Goal: Information Seeking & Learning: Compare options

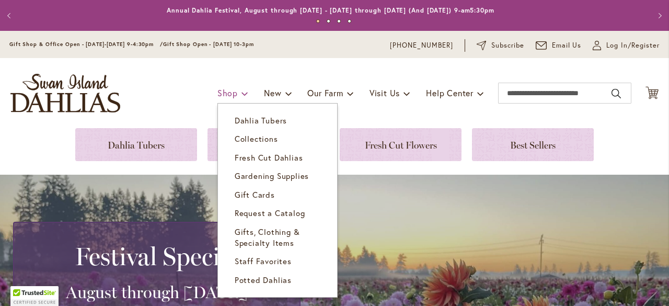
click at [217, 96] on span "Shop" at bounding box center [227, 92] width 20 height 11
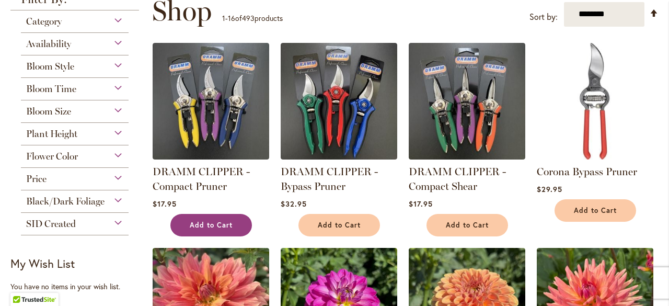
scroll to position [104, 0]
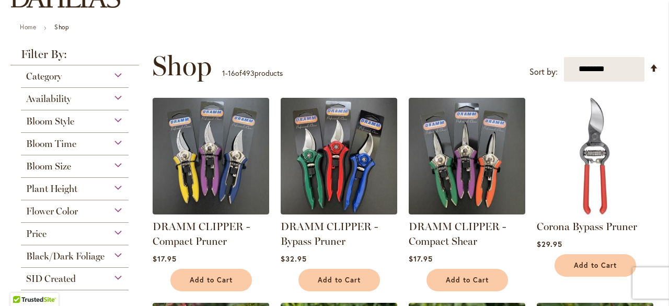
click at [88, 167] on div "Bloom Size" at bounding box center [75, 163] width 108 height 17
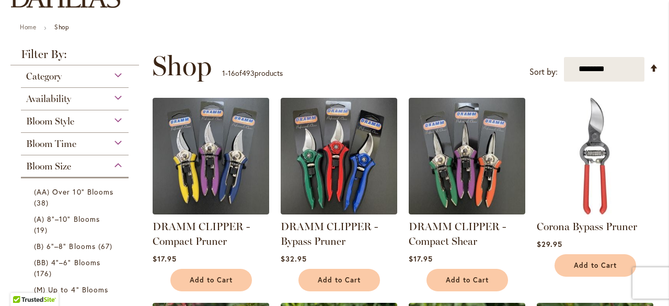
scroll to position [259, 0]
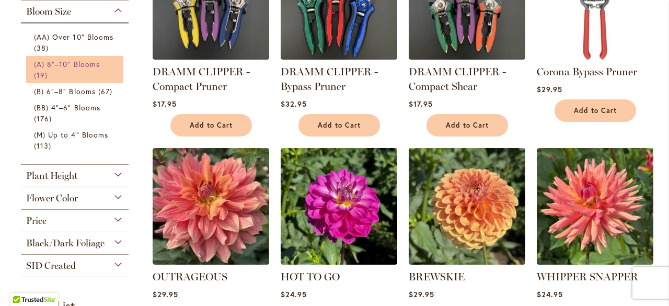
click at [85, 66] on span "(A) 8"–10" Blooms" at bounding box center [67, 64] width 66 height 10
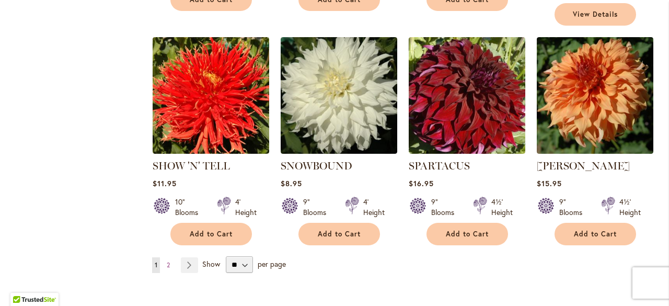
scroll to position [992, 0]
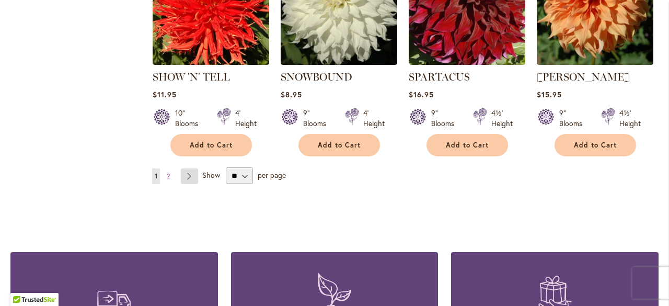
click at [189, 168] on link "Page Next" at bounding box center [189, 176] width 17 height 16
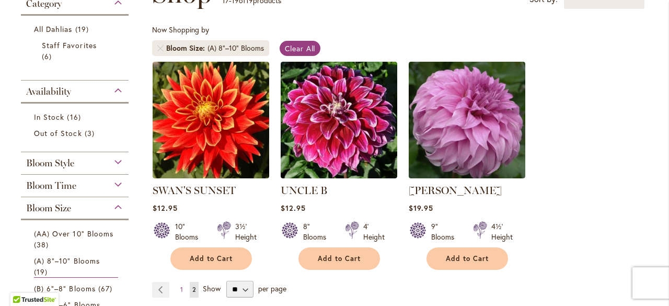
scroll to position [261, 0]
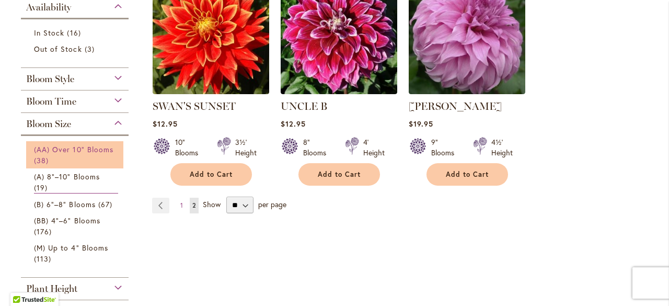
click at [62, 159] on link "(AA) Over 10" Blooms 38 items" at bounding box center [76, 155] width 84 height 22
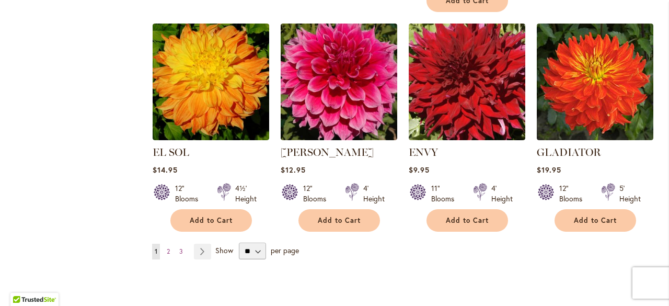
scroll to position [992, 0]
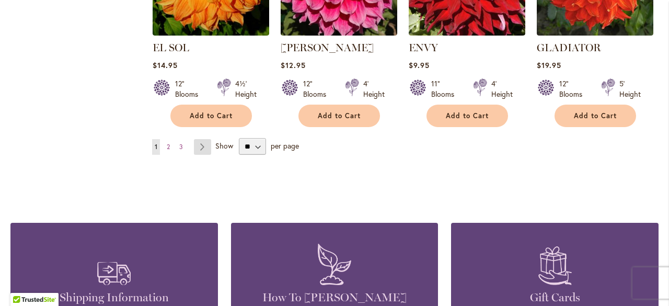
click at [202, 146] on link "Page Next" at bounding box center [202, 147] width 17 height 16
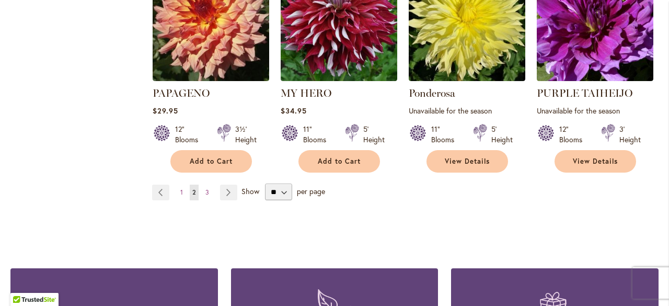
scroll to position [940, 0]
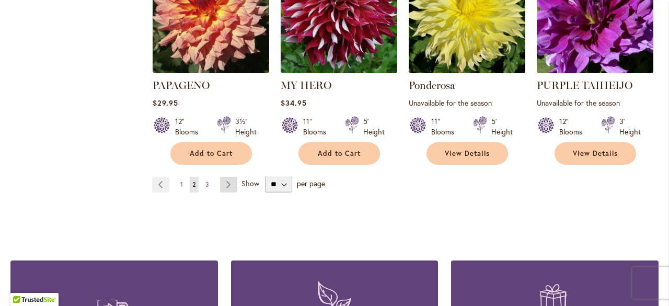
click at [228, 182] on link "Page Next" at bounding box center [228, 185] width 17 height 16
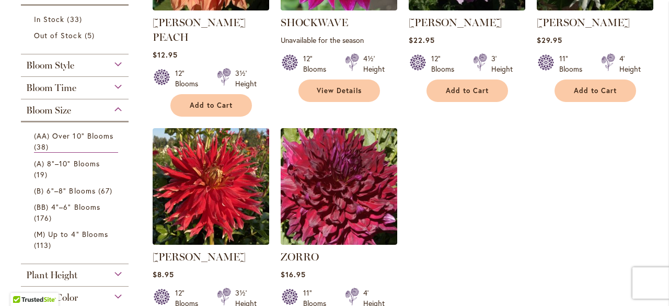
scroll to position [418, 0]
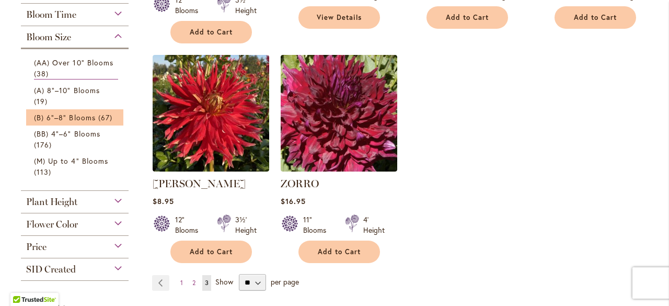
click at [80, 123] on li "(B) 6"–8" Blooms 67 items" at bounding box center [74, 117] width 97 height 16
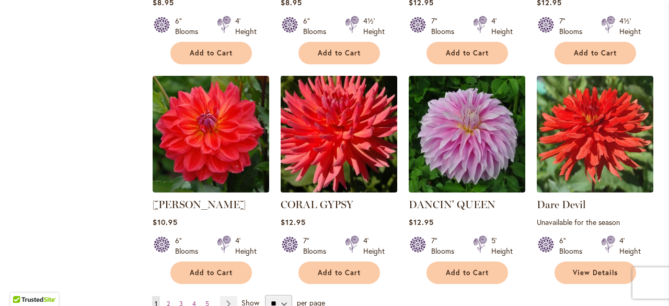
scroll to position [888, 0]
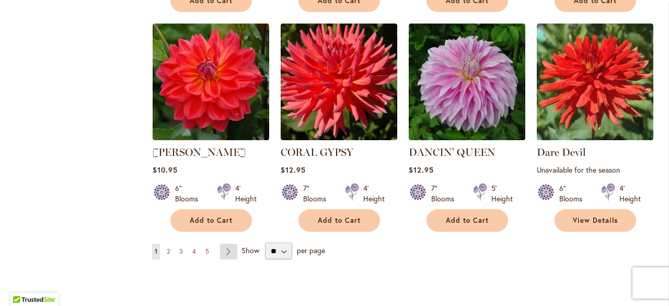
click at [230, 243] on link "Page Next" at bounding box center [228, 251] width 17 height 16
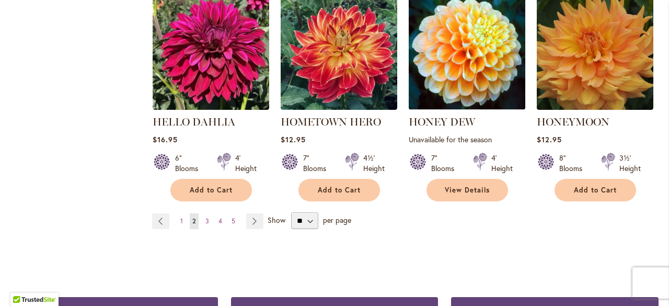
scroll to position [992, 0]
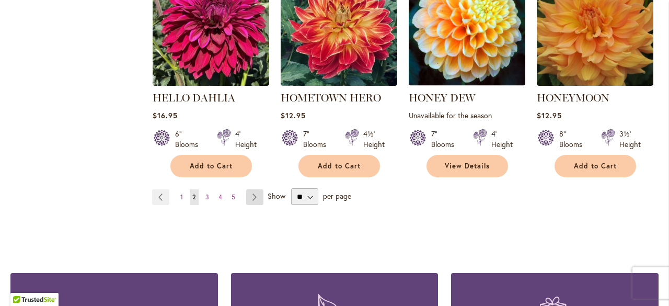
click at [253, 196] on link "Page Next" at bounding box center [254, 197] width 17 height 16
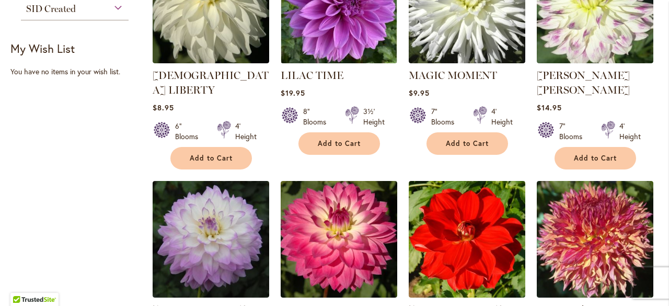
scroll to position [888, 0]
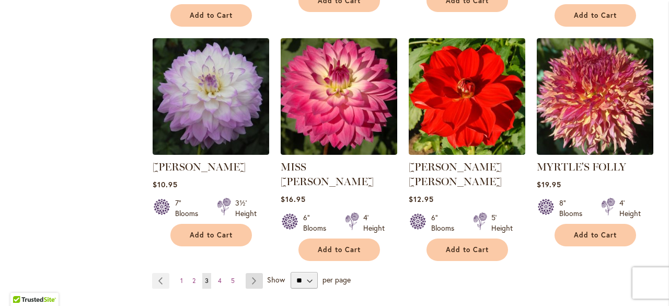
click at [254, 273] on link "Page Next" at bounding box center [253, 281] width 17 height 16
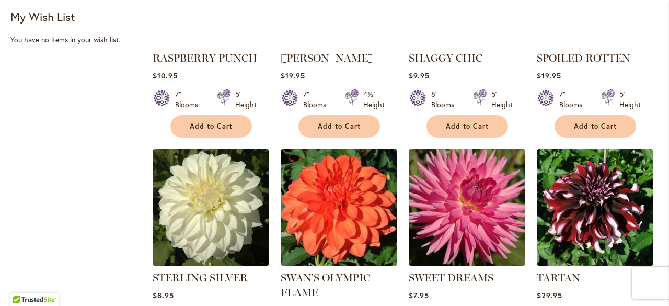
scroll to position [783, 0]
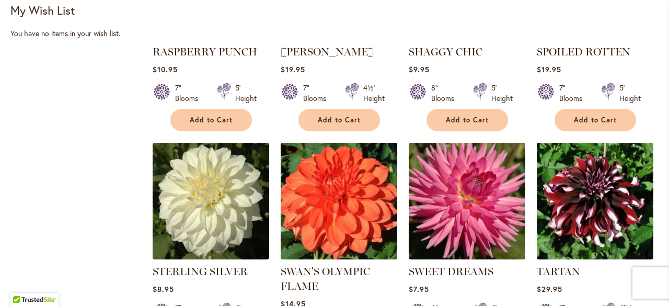
click at [355, 197] on img at bounding box center [338, 200] width 122 height 122
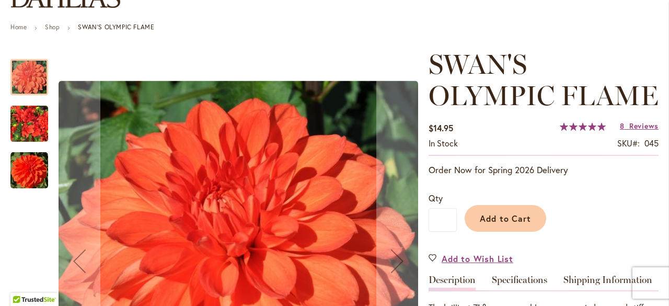
scroll to position [209, 0]
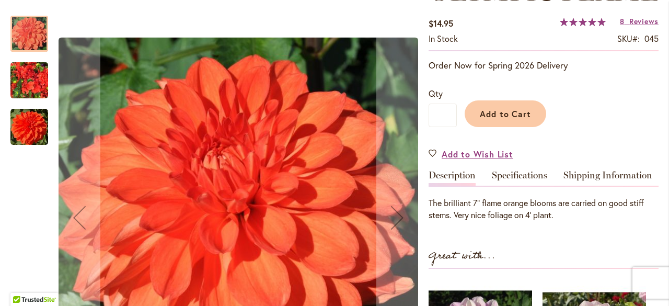
click at [24, 87] on img "Swan's Olympic Flame" at bounding box center [29, 80] width 38 height 50
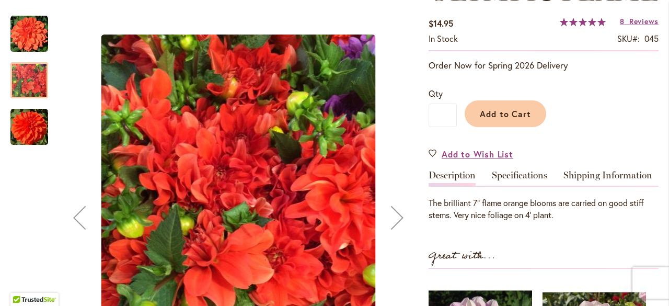
click at [18, 133] on img "Swan's Olympic Flame" at bounding box center [29, 127] width 38 height 38
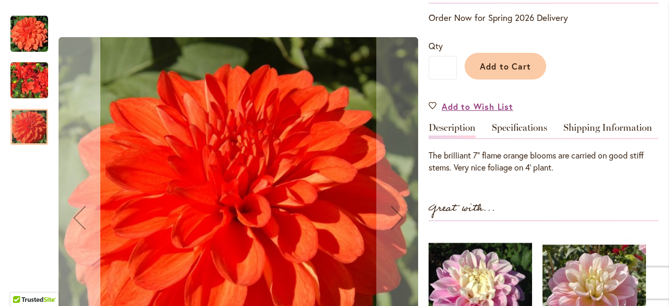
scroll to position [261, 0]
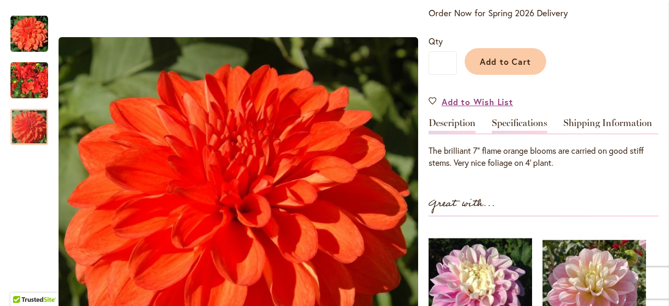
click at [510, 121] on link "Specifications" at bounding box center [519, 125] width 55 height 15
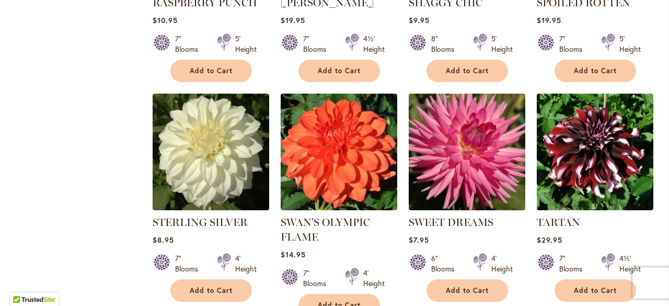
scroll to position [836, 0]
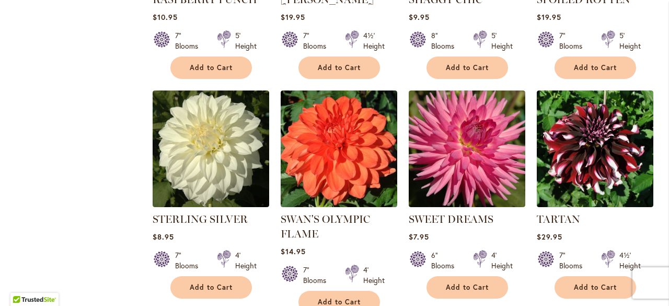
drag, startPoint x: 618, startPoint y: 179, endPoint x: 615, endPoint y: 189, distance: 10.8
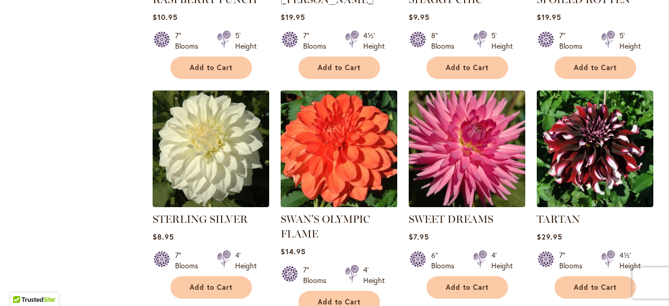
drag, startPoint x: 615, startPoint y: 189, endPoint x: 356, endPoint y: 133, distance: 265.0
click at [356, 133] on img at bounding box center [338, 148] width 122 height 122
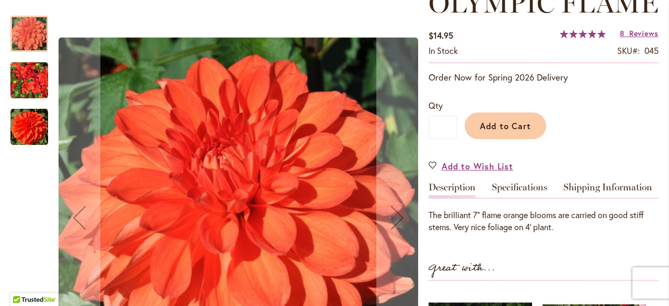
scroll to position [209, 0]
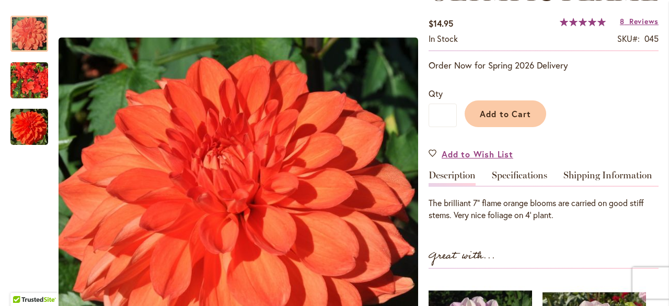
click at [508, 176] on link "Specifications" at bounding box center [519, 177] width 55 height 15
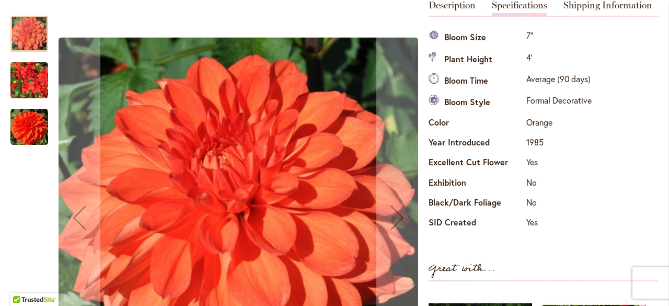
click at [35, 83] on img "Swan's Olympic Flame" at bounding box center [29, 80] width 38 height 50
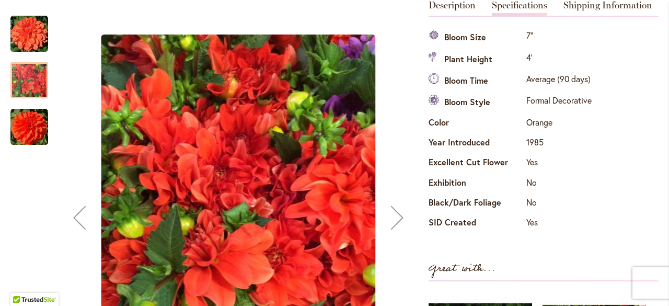
click at [25, 130] on img "Swan's Olympic Flame" at bounding box center [29, 127] width 38 height 38
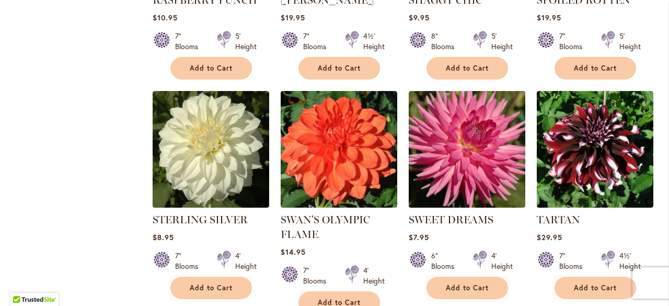
scroll to position [888, 0]
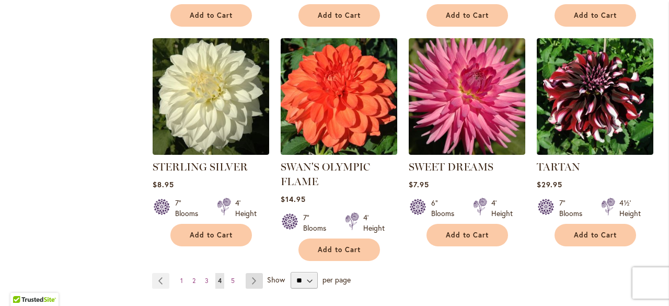
click at [252, 273] on link "Page Next" at bounding box center [253, 281] width 17 height 16
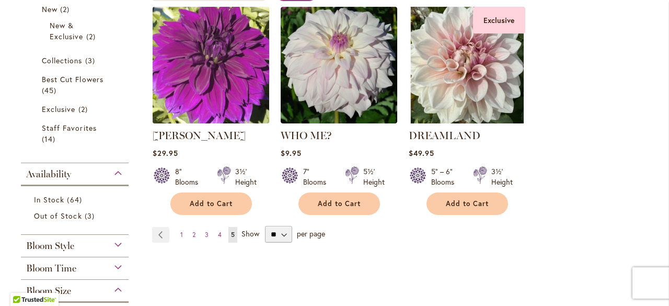
scroll to position [313, 0]
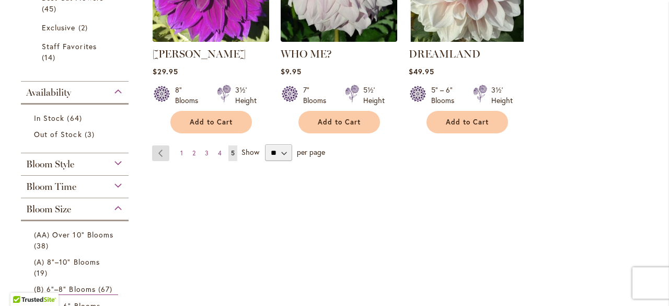
click at [159, 150] on link "Page Previous" at bounding box center [160, 153] width 17 height 16
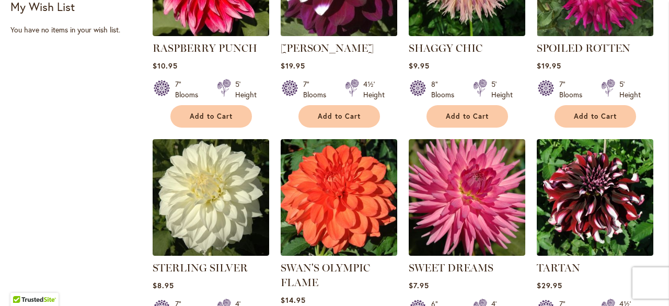
scroll to position [836, 0]
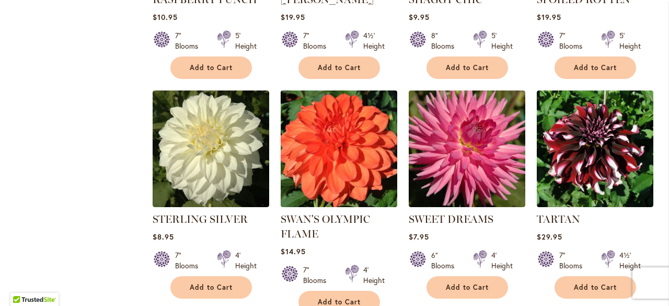
click at [357, 124] on img at bounding box center [338, 148] width 122 height 122
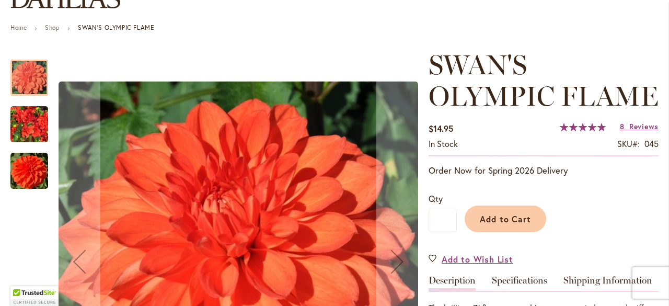
scroll to position [104, 0]
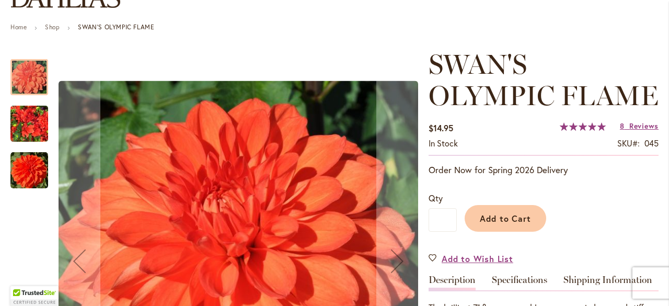
click at [35, 79] on div at bounding box center [29, 77] width 38 height 36
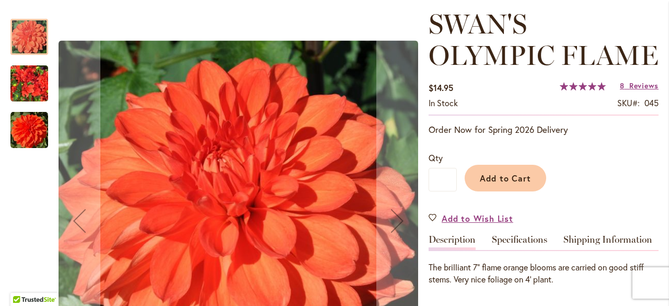
scroll to position [157, 0]
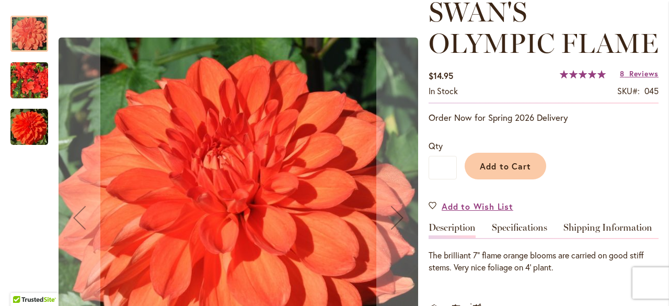
click at [28, 118] on img "Swan's Olympic Flame" at bounding box center [29, 127] width 38 height 38
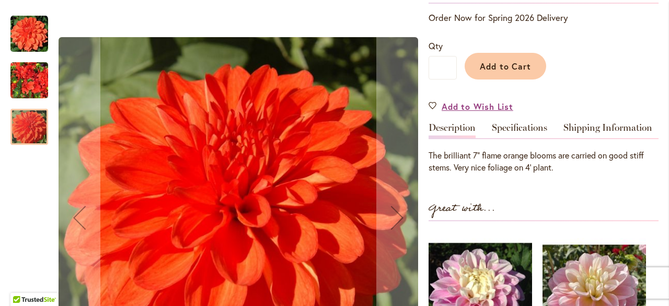
scroll to position [261, 0]
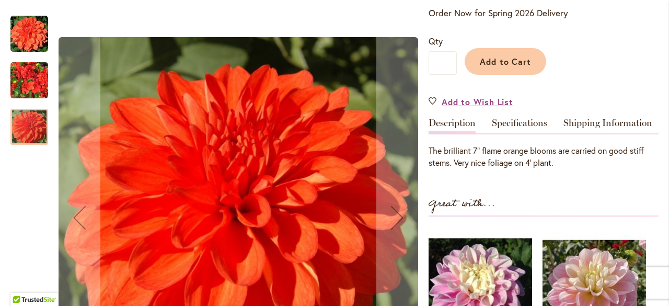
click at [33, 86] on img "Swan's Olympic Flame" at bounding box center [29, 80] width 38 height 50
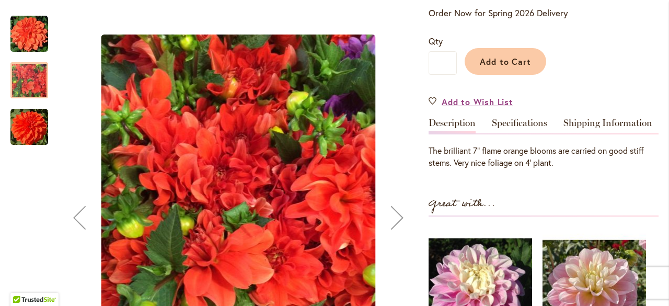
click at [21, 125] on img "Swan's Olympic Flame" at bounding box center [29, 127] width 38 height 38
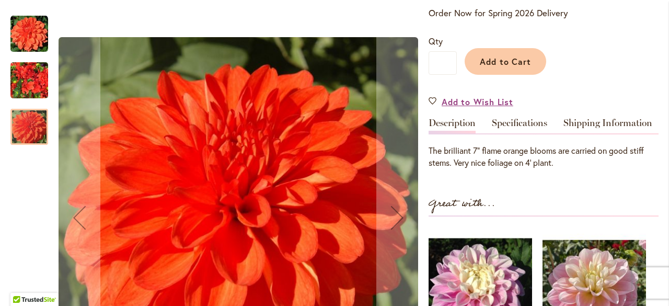
click at [26, 78] on img "Swan's Olympic Flame" at bounding box center [29, 80] width 38 height 50
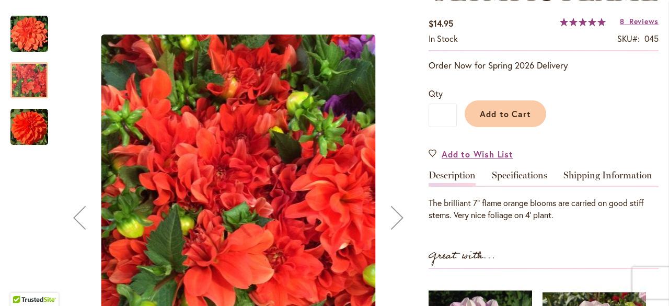
scroll to position [209, 0]
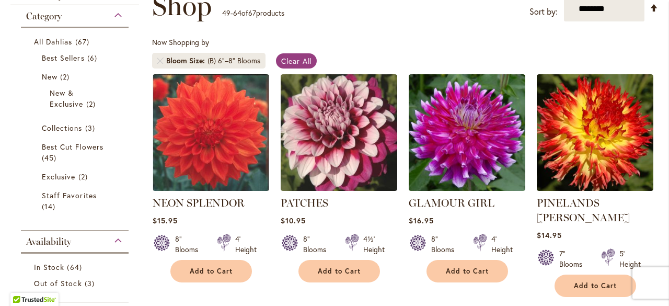
scroll to position [157, 0]
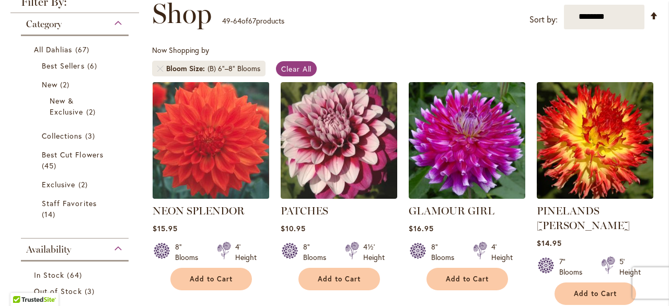
click at [237, 140] on img at bounding box center [210, 140] width 122 height 122
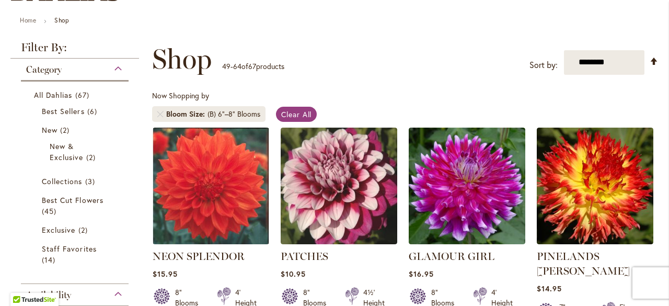
scroll to position [157, 0]
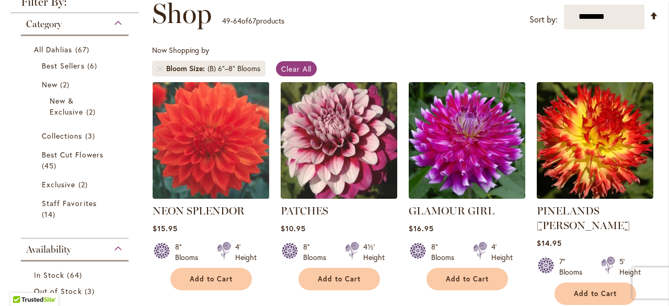
click at [235, 156] on img at bounding box center [210, 140] width 122 height 122
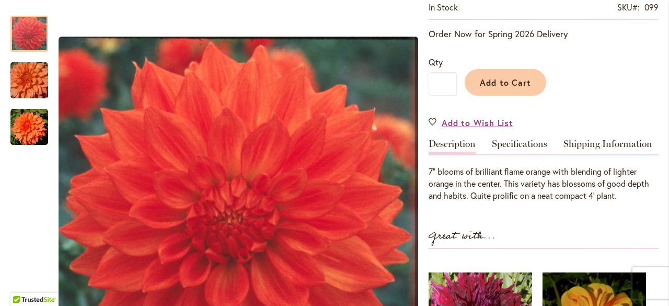
scroll to position [261, 0]
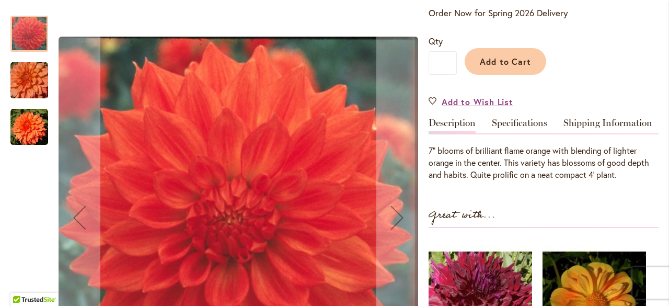
click at [19, 76] on img "Neon Splendor" at bounding box center [29, 80] width 75 height 50
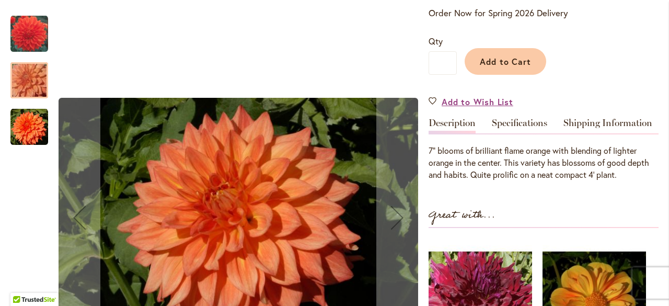
click at [29, 123] on img "Neon Splendor" at bounding box center [29, 127] width 38 height 38
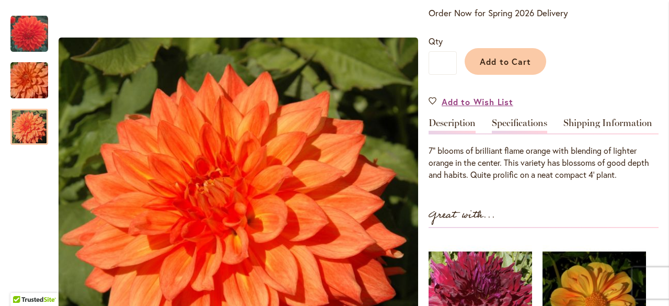
click at [519, 121] on link "Specifications" at bounding box center [519, 125] width 55 height 15
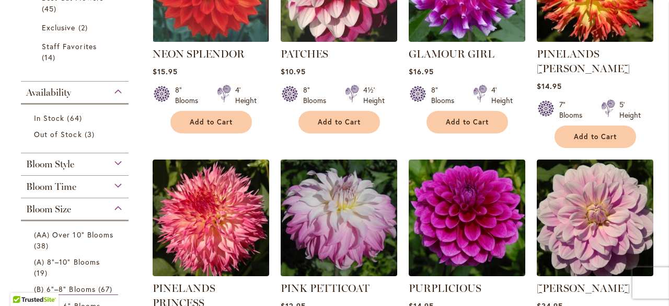
scroll to position [366, 0]
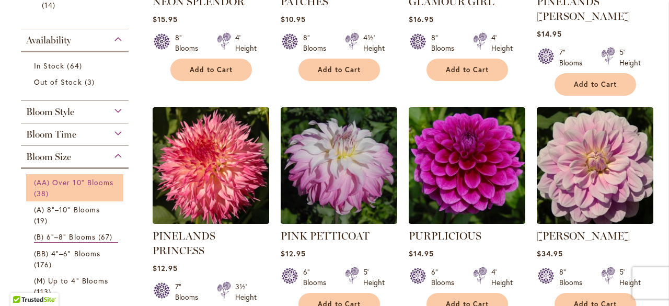
click at [83, 189] on link "(AA) Over 10" Blooms 38 items" at bounding box center [76, 188] width 84 height 22
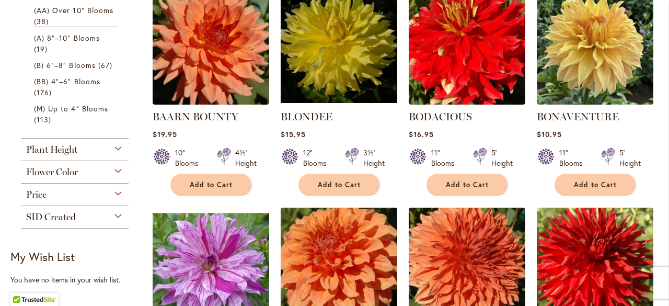
scroll to position [418, 0]
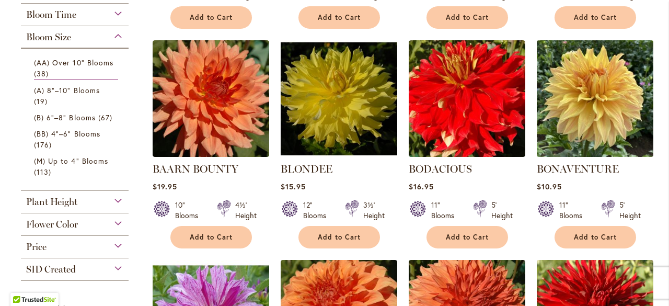
click at [598, 103] on img at bounding box center [594, 98] width 122 height 122
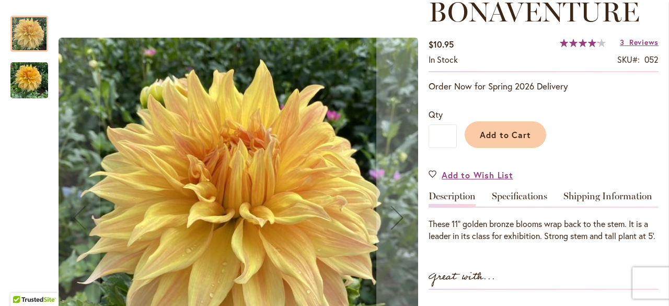
scroll to position [209, 0]
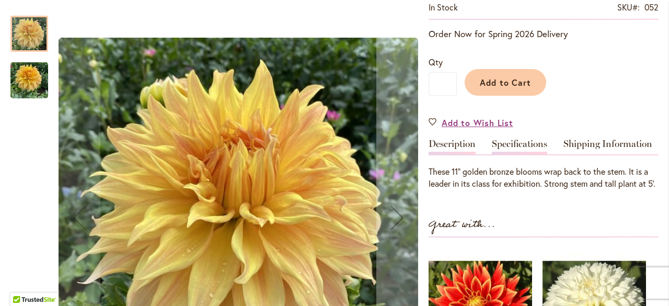
click at [523, 139] on link "Specifications" at bounding box center [519, 146] width 55 height 15
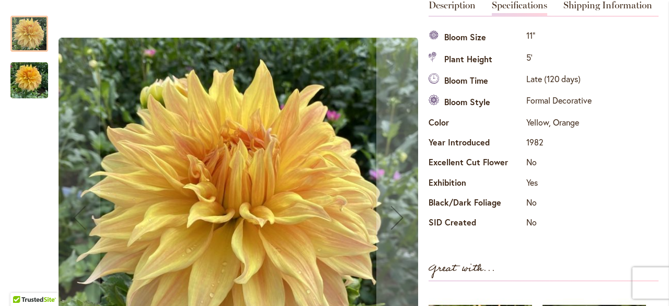
click at [22, 78] on img "Bonaventure" at bounding box center [29, 80] width 38 height 50
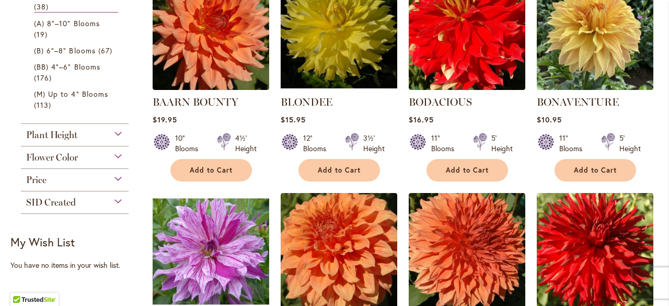
scroll to position [522, 0]
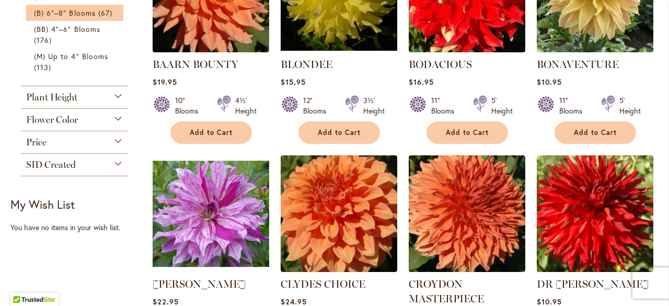
click at [85, 18] on li "(B) 6"–8" Blooms 67 items" at bounding box center [74, 13] width 97 height 16
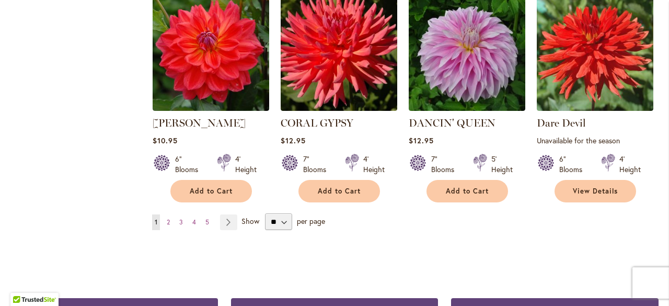
scroll to position [940, 0]
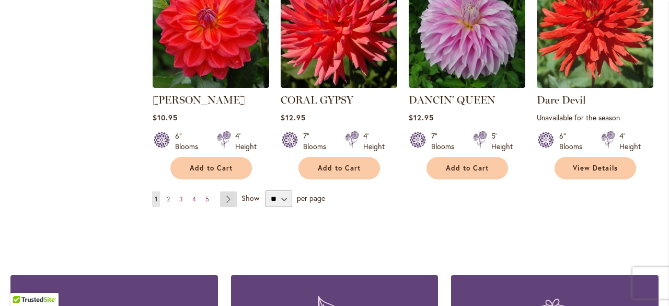
click at [225, 191] on link "Page Next" at bounding box center [228, 199] width 17 height 16
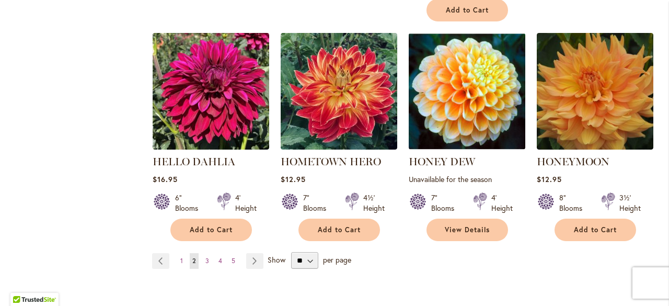
scroll to position [940, 0]
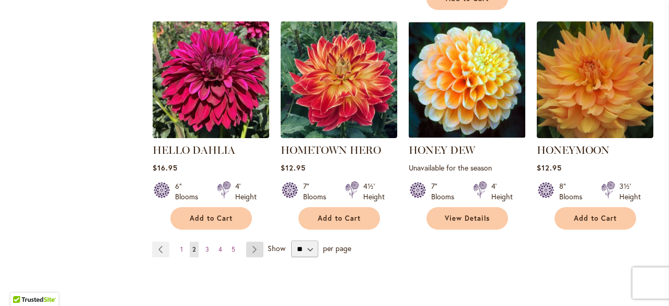
click at [251, 248] on link "Page Next" at bounding box center [254, 249] width 17 height 16
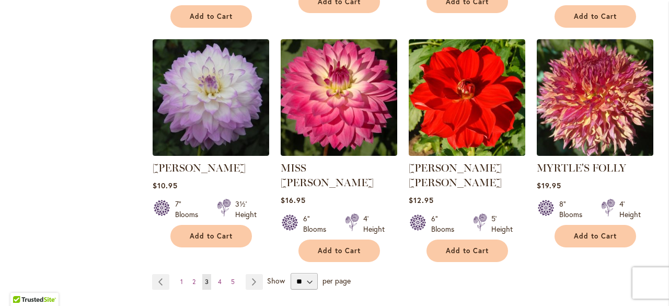
scroll to position [888, 0]
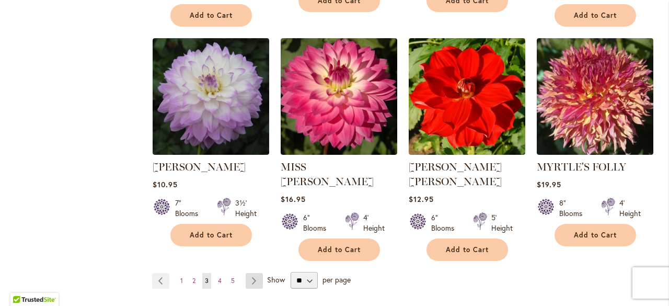
click at [251, 273] on link "Page Next" at bounding box center [253, 281] width 17 height 16
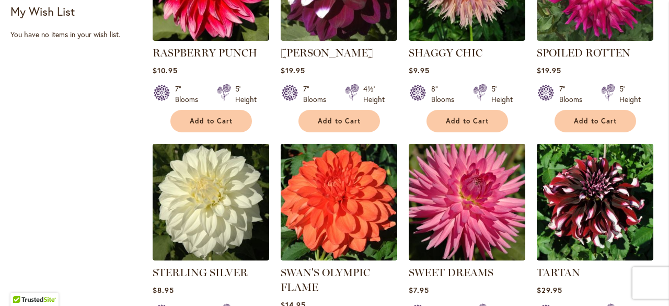
scroll to position [783, 0]
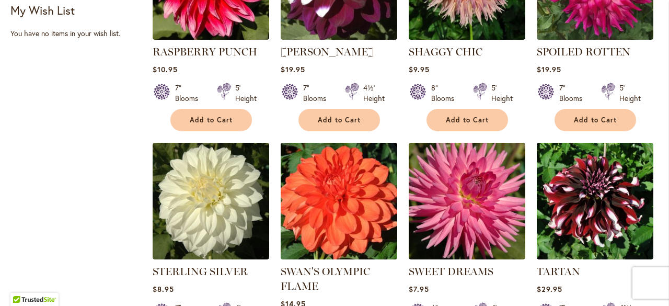
click at [332, 182] on img at bounding box center [338, 200] width 122 height 122
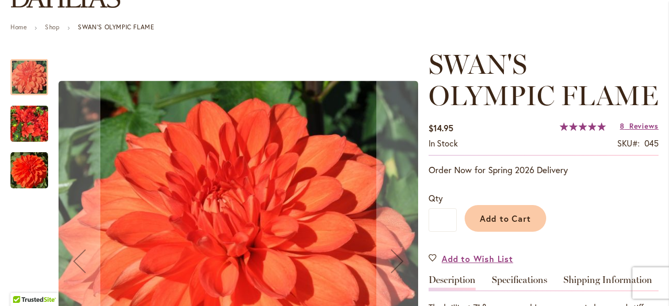
scroll to position [157, 0]
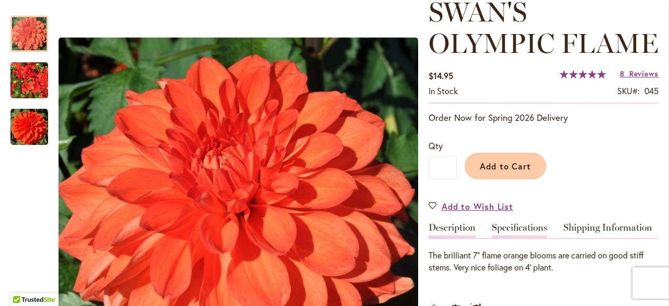
click at [507, 225] on link "Specifications" at bounding box center [519, 230] width 55 height 15
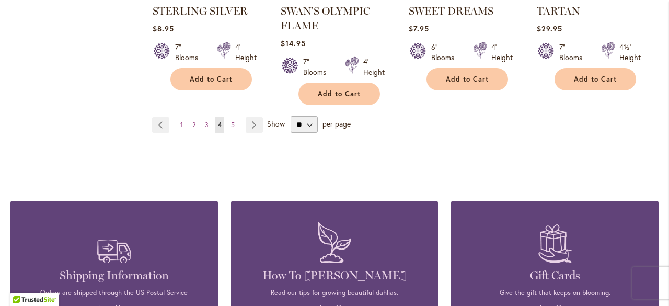
scroll to position [1045, 0]
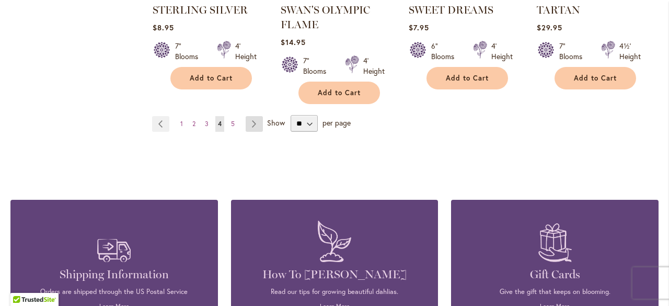
click at [250, 116] on link "Page Next" at bounding box center [253, 124] width 17 height 16
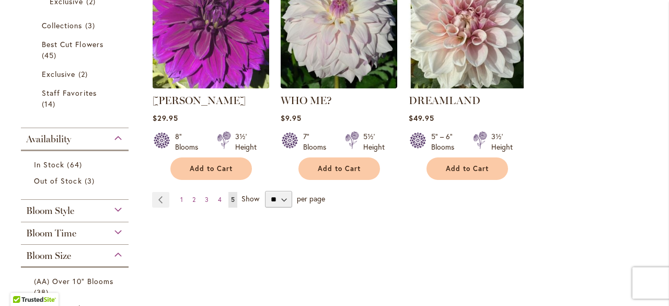
scroll to position [313, 0]
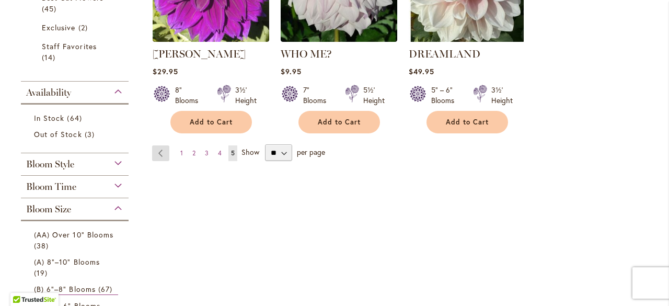
click at [160, 151] on link "Page Previous" at bounding box center [160, 153] width 17 height 16
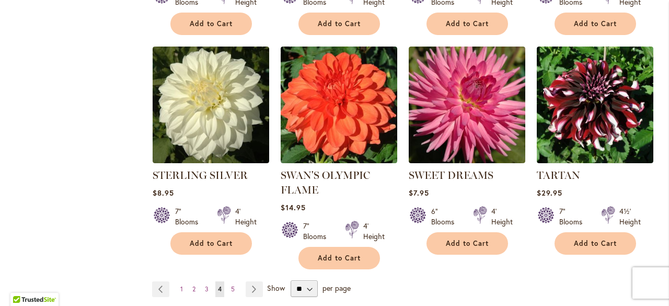
scroll to position [940, 0]
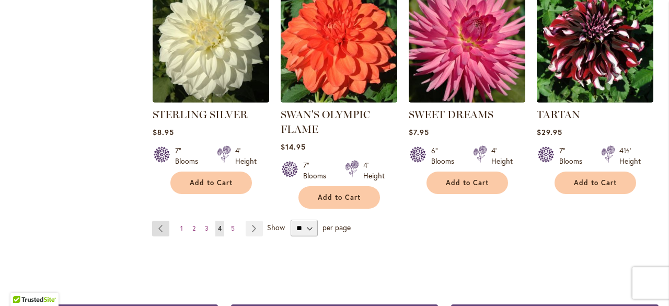
click at [163, 220] on link "Page Previous" at bounding box center [160, 228] width 17 height 16
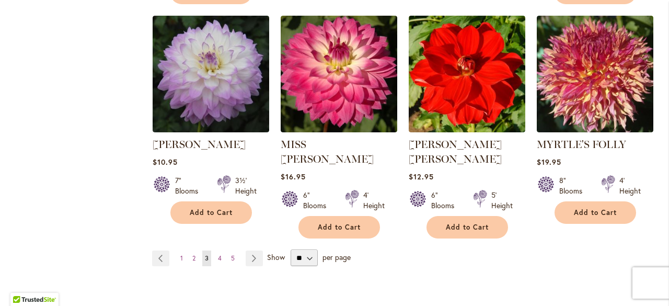
scroll to position [992, 0]
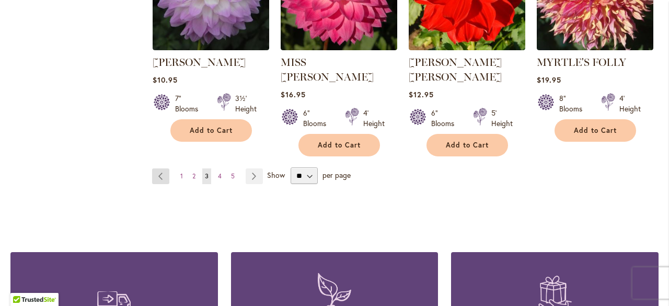
click at [160, 168] on link "Page Previous" at bounding box center [160, 176] width 17 height 16
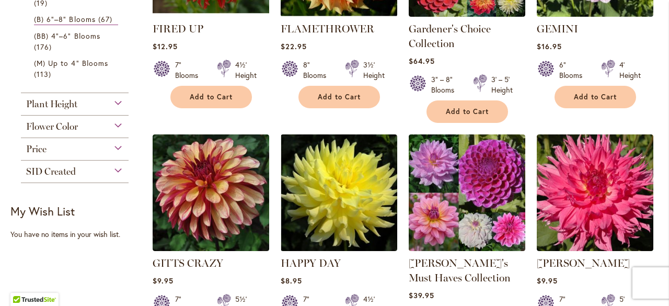
scroll to position [575, 0]
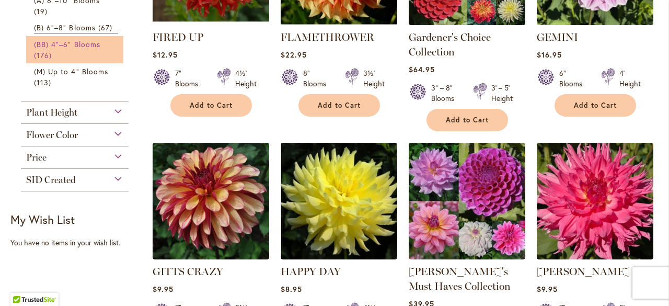
click at [97, 44] on span "(BB) 4"–6" Blooms" at bounding box center [67, 44] width 66 height 10
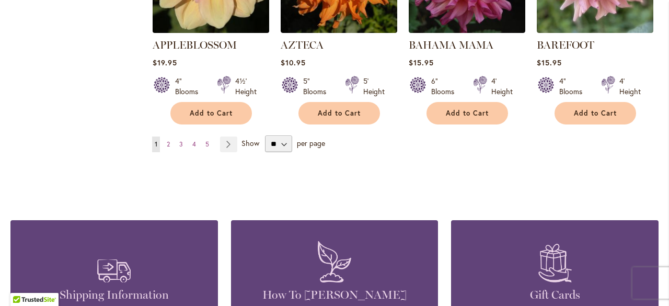
scroll to position [992, 0]
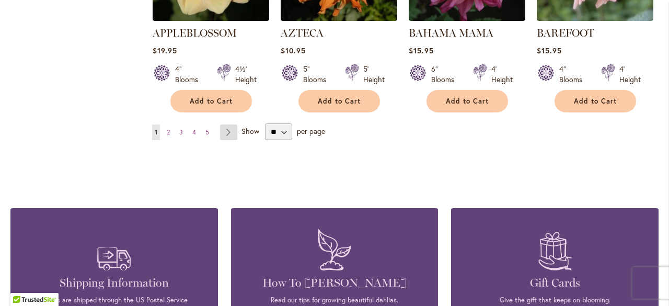
click at [224, 129] on link "Page Next" at bounding box center [228, 132] width 17 height 16
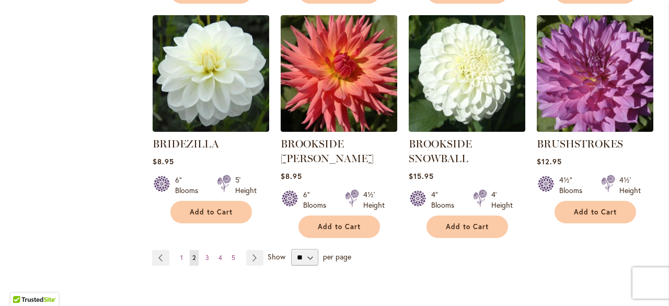
scroll to position [888, 0]
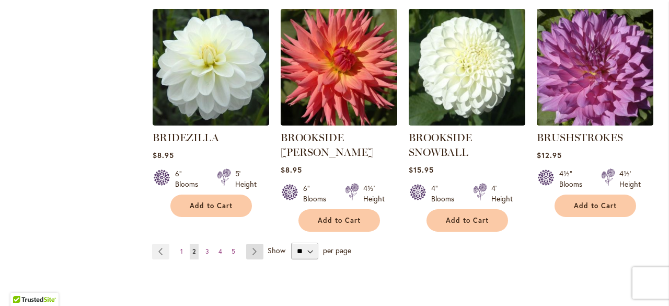
click at [250, 249] on link "Page Next" at bounding box center [254, 251] width 17 height 16
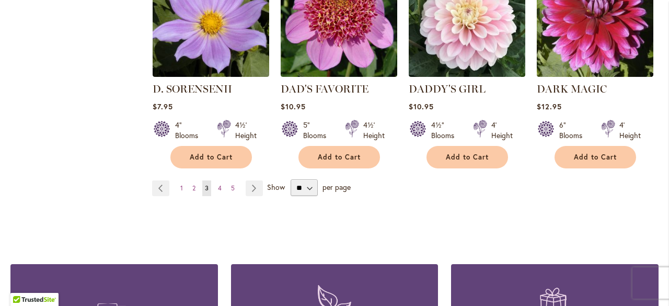
scroll to position [992, 0]
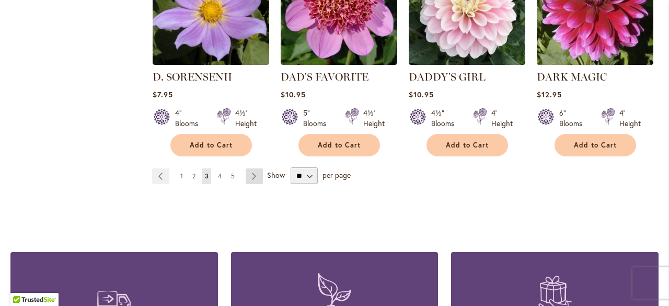
click at [253, 168] on link "Page Next" at bounding box center [253, 176] width 17 height 16
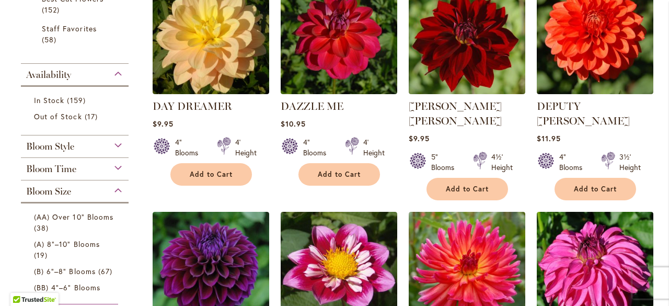
scroll to position [366, 0]
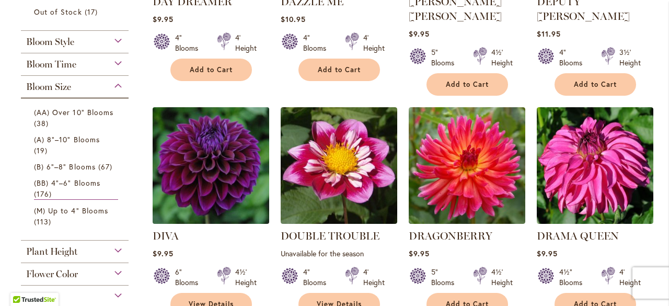
click at [231, 158] on img at bounding box center [210, 165] width 122 height 122
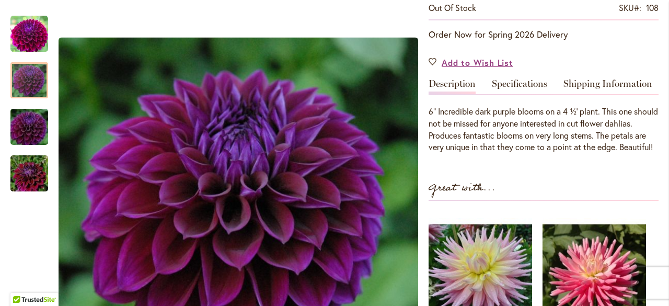
scroll to position [209, 0]
click at [505, 85] on link "Specifications" at bounding box center [519, 85] width 55 height 15
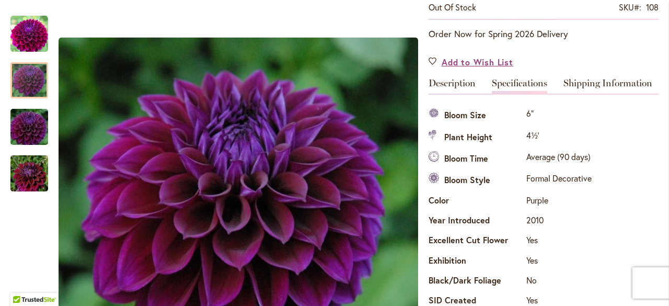
scroll to position [287, 0]
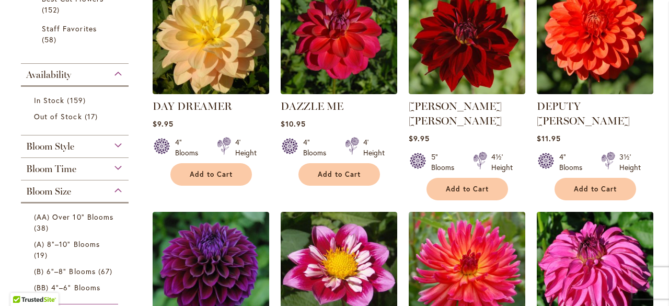
scroll to position [313, 0]
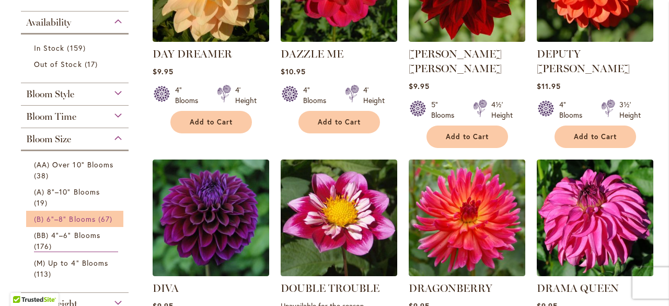
click at [89, 217] on span "(B) 6"–8" Blooms" at bounding box center [65, 219] width 62 height 10
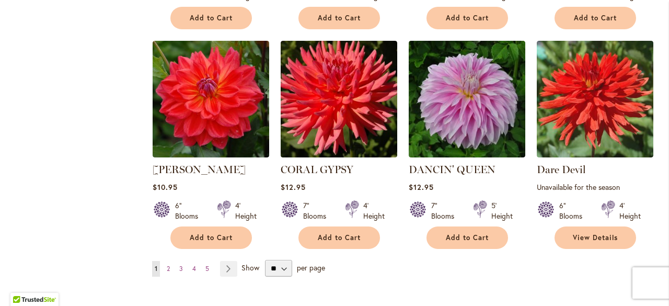
scroll to position [888, 0]
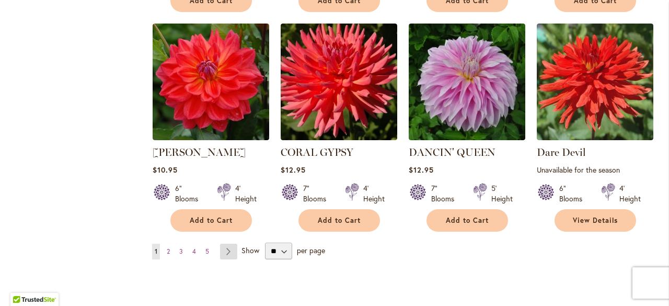
click at [223, 243] on link "Page Next" at bounding box center [228, 251] width 17 height 16
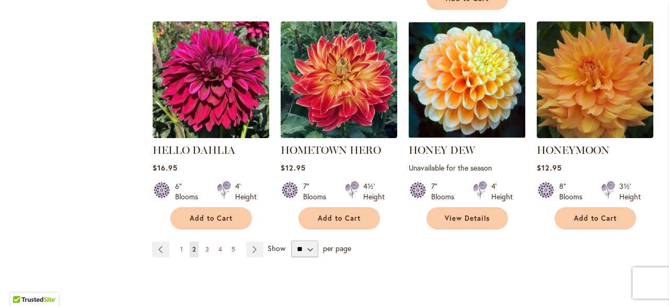
scroll to position [992, 0]
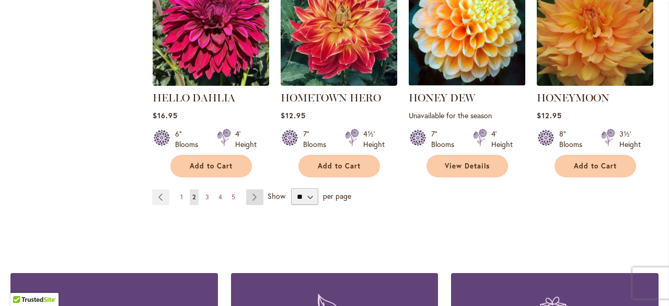
click at [255, 195] on link "Page Next" at bounding box center [254, 197] width 17 height 16
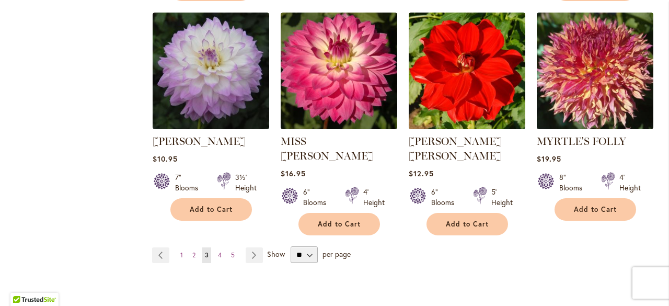
scroll to position [940, 0]
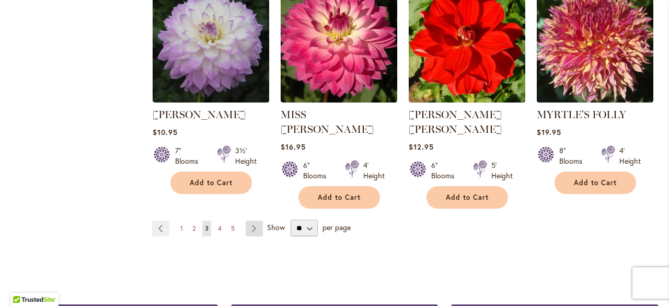
click at [253, 220] on link "Page Next" at bounding box center [253, 228] width 17 height 16
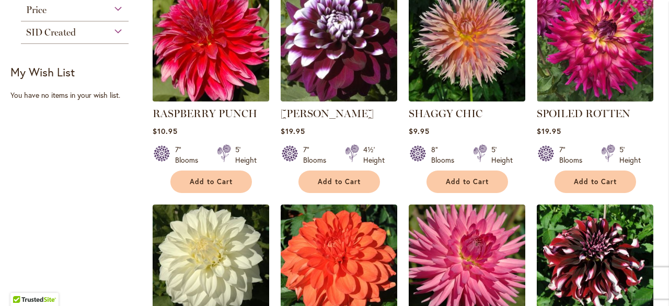
scroll to position [731, 0]
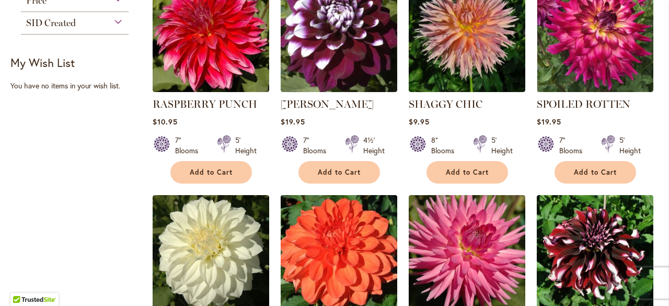
click at [354, 238] on img at bounding box center [338, 253] width 122 height 122
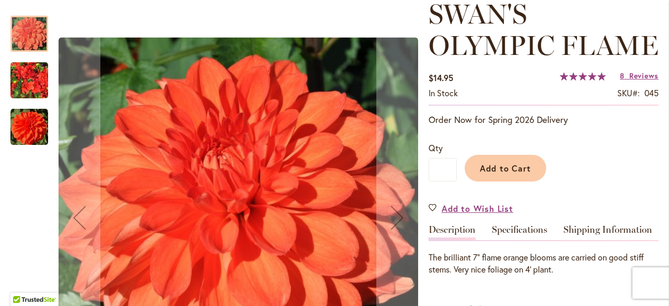
scroll to position [157, 0]
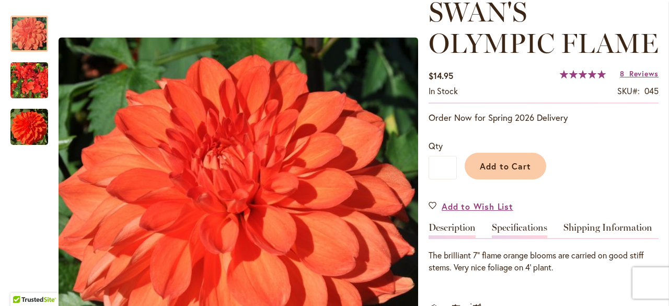
click at [524, 229] on link "Specifications" at bounding box center [519, 230] width 55 height 15
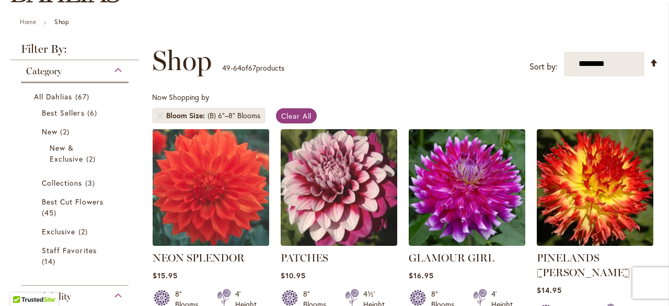
scroll to position [157, 0]
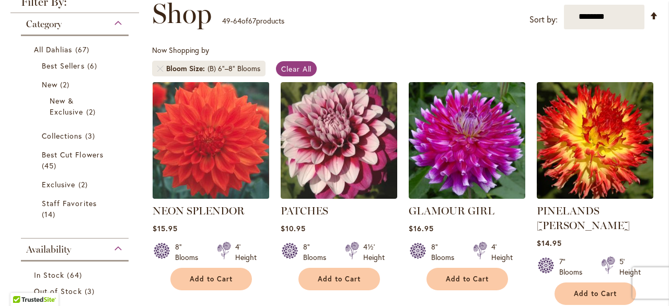
click at [206, 131] on img at bounding box center [210, 140] width 122 height 122
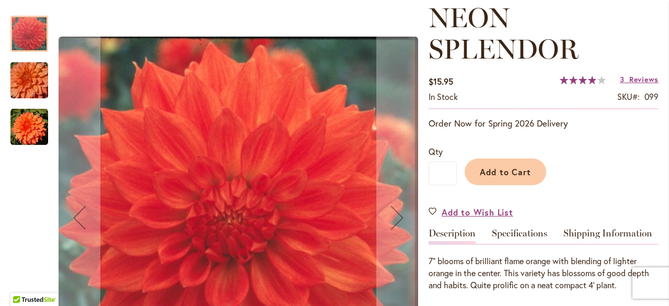
scroll to position [157, 0]
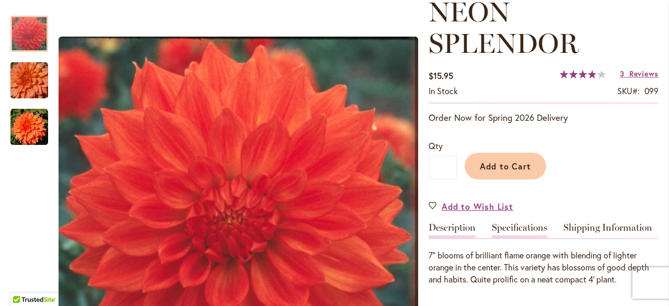
click at [519, 225] on link "Specifications" at bounding box center [519, 230] width 55 height 15
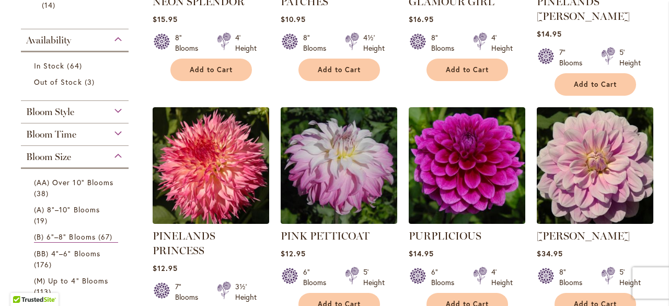
scroll to position [418, 0]
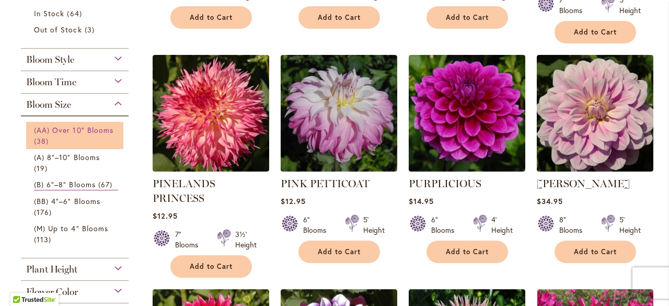
click at [94, 140] on link "(AA) Over 10" Blooms 38 items" at bounding box center [76, 135] width 84 height 22
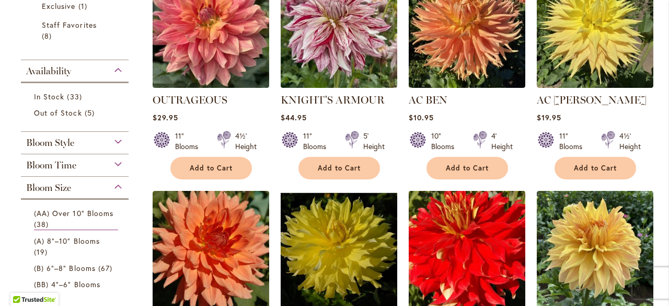
scroll to position [209, 0]
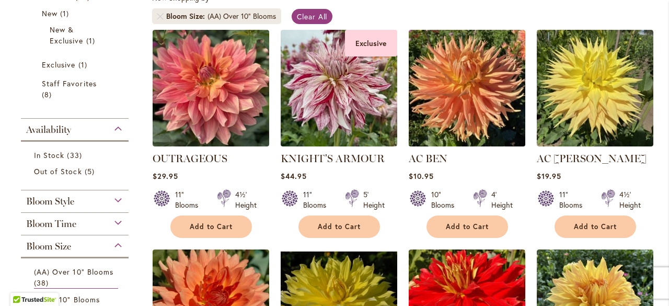
click at [468, 122] on img at bounding box center [466, 88] width 122 height 122
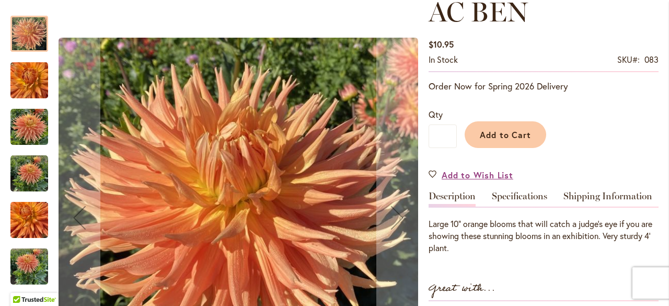
scroll to position [209, 0]
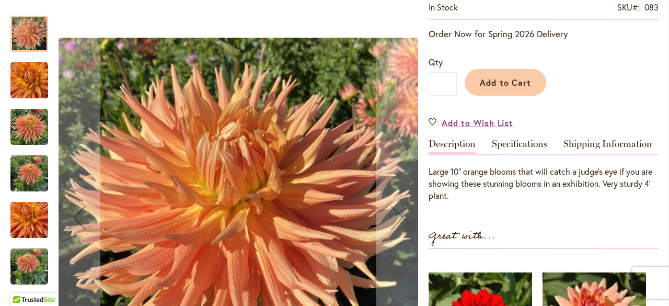
click at [22, 123] on img "AC BEN" at bounding box center [29, 127] width 38 height 38
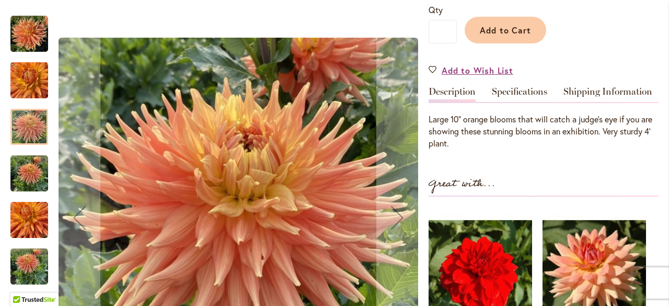
scroll to position [313, 0]
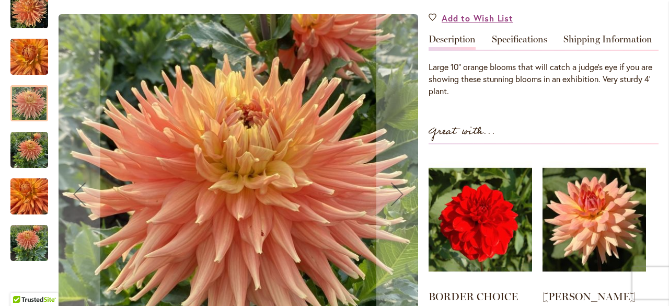
click at [31, 139] on img "AC BEN" at bounding box center [29, 150] width 38 height 38
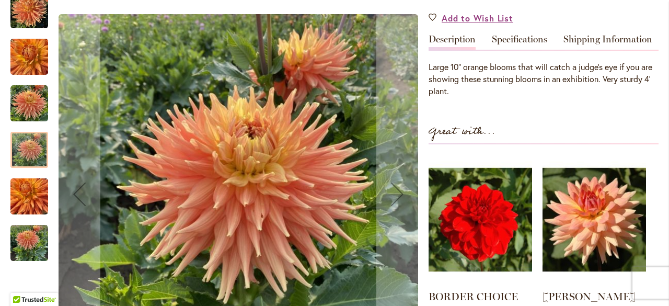
click at [27, 183] on img "AC BEN" at bounding box center [29, 196] width 38 height 50
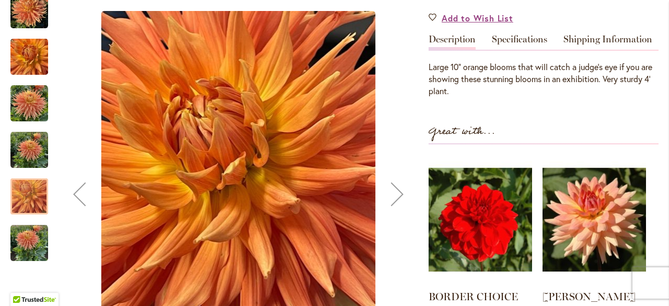
click at [32, 224] on img "AC BEN" at bounding box center [29, 243] width 38 height 38
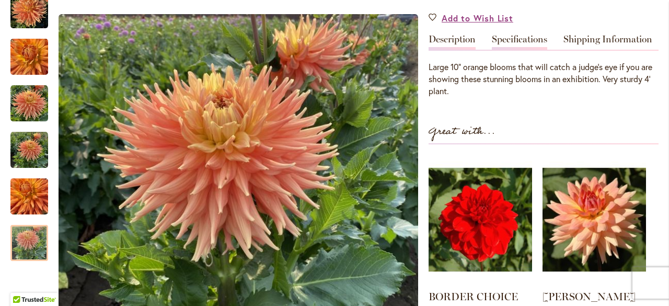
click at [523, 38] on link "Specifications" at bounding box center [519, 41] width 55 height 15
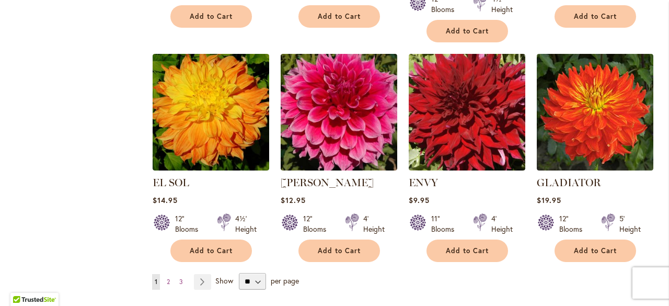
scroll to position [888, 0]
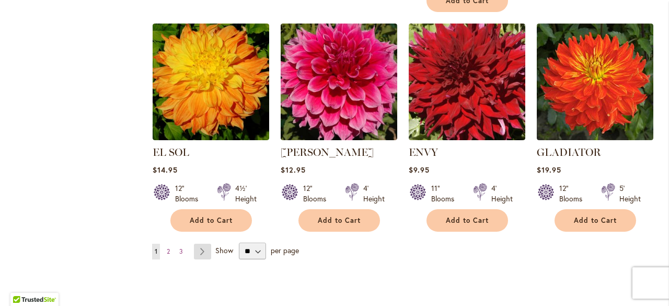
click at [202, 246] on link "Page Next" at bounding box center [202, 251] width 17 height 16
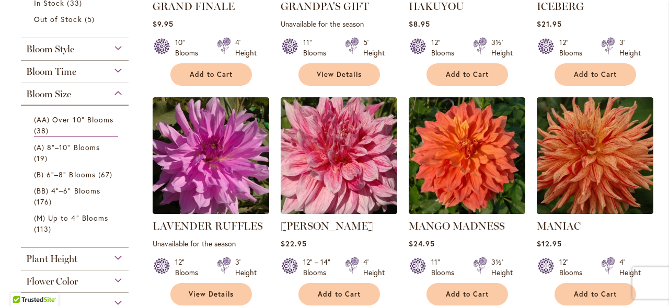
scroll to position [366, 0]
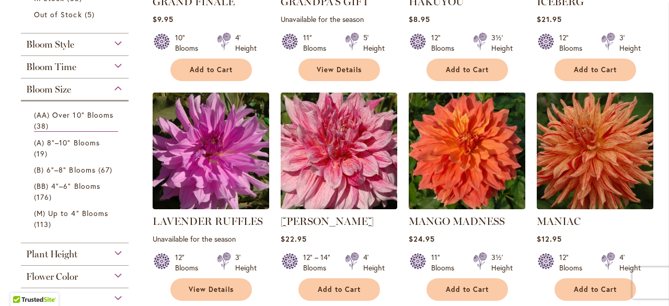
click at [461, 172] on img at bounding box center [466, 150] width 122 height 122
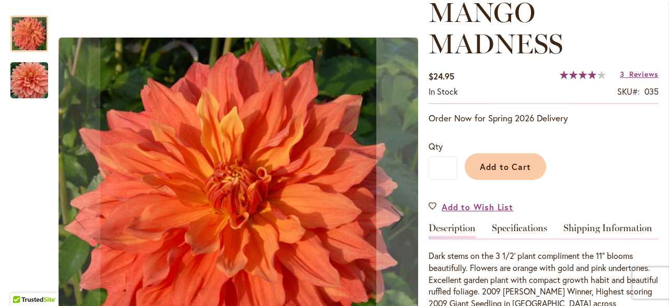
scroll to position [157, 0]
click at [30, 81] on img "Mango Madness" at bounding box center [29, 80] width 75 height 50
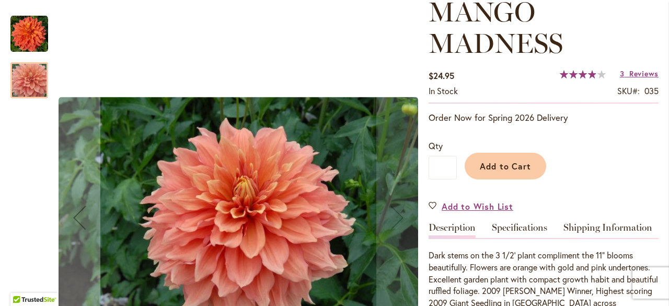
scroll to position [209, 0]
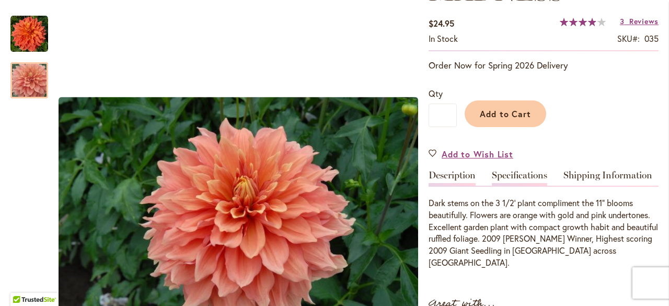
click at [524, 179] on link "Specifications" at bounding box center [519, 177] width 55 height 15
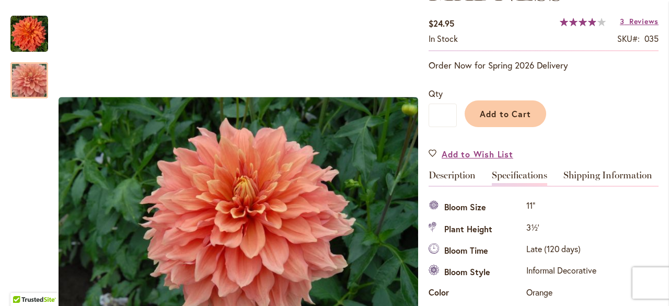
scroll to position [379, 0]
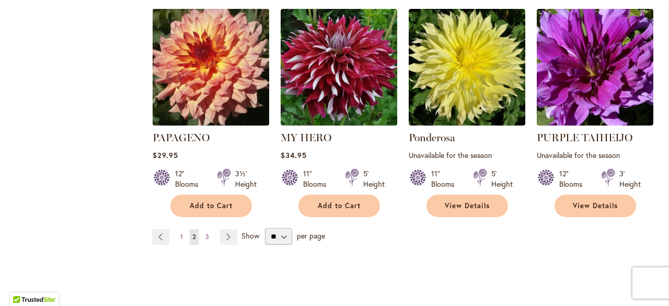
scroll to position [940, 0]
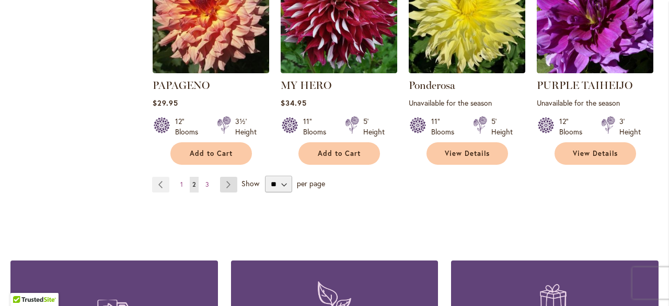
click at [223, 179] on link "Page Next" at bounding box center [228, 185] width 17 height 16
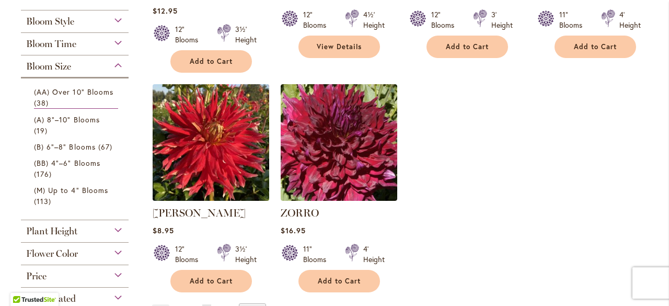
scroll to position [366, 0]
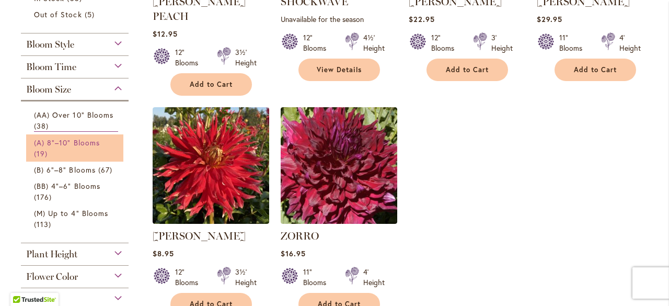
click at [48, 138] on span "(A) 8"–10" Blooms" at bounding box center [67, 142] width 66 height 10
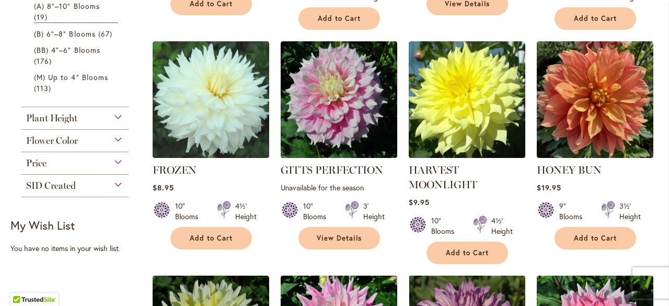
scroll to position [366, 0]
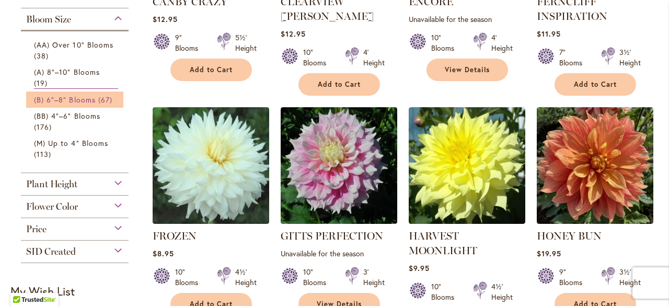
click at [72, 101] on span "(B) 6"–8" Blooms" at bounding box center [65, 100] width 62 height 10
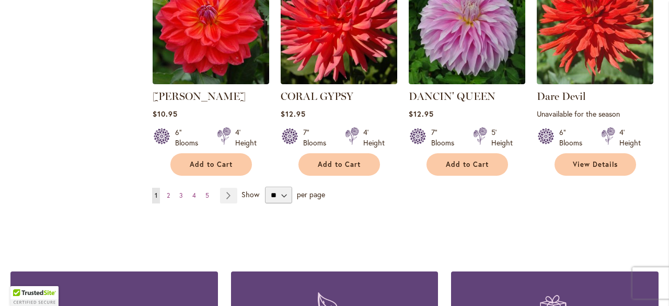
scroll to position [992, 0]
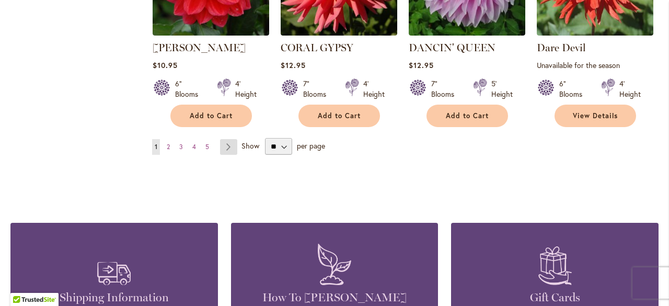
click at [230, 139] on link "Page Next" at bounding box center [228, 147] width 17 height 16
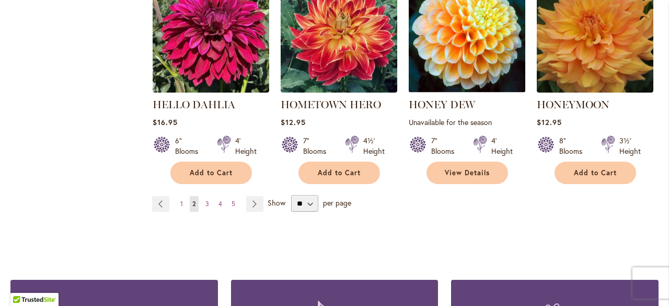
scroll to position [992, 0]
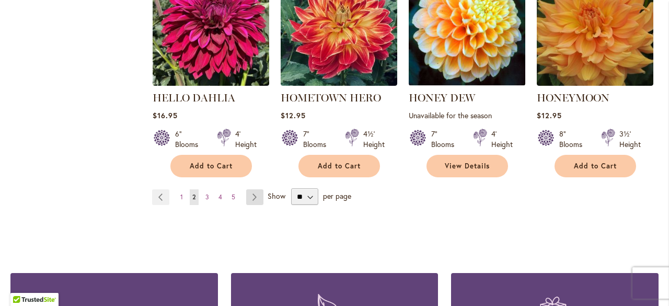
click at [250, 194] on link "Page Next" at bounding box center [254, 197] width 17 height 16
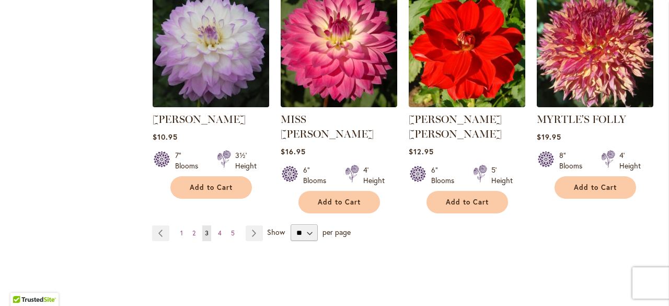
scroll to position [940, 0]
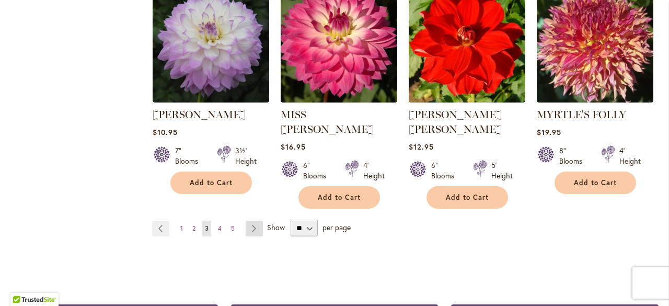
click at [253, 220] on link "Page Next" at bounding box center [253, 228] width 17 height 16
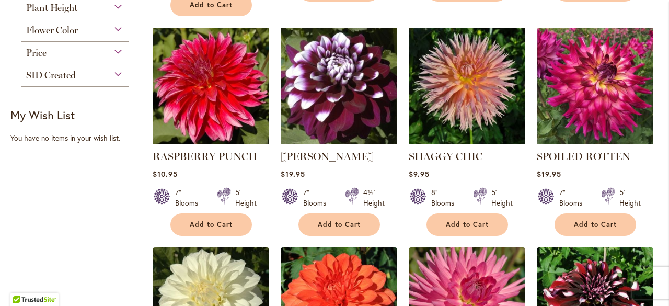
scroll to position [783, 0]
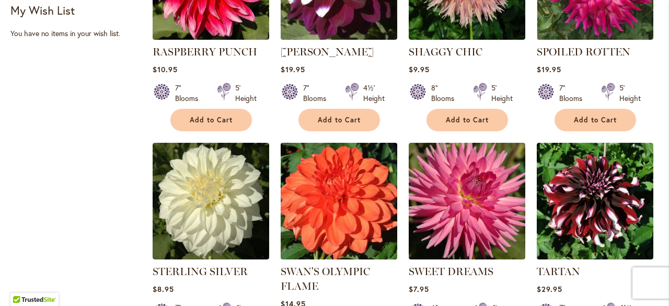
click at [322, 195] on img at bounding box center [338, 200] width 122 height 122
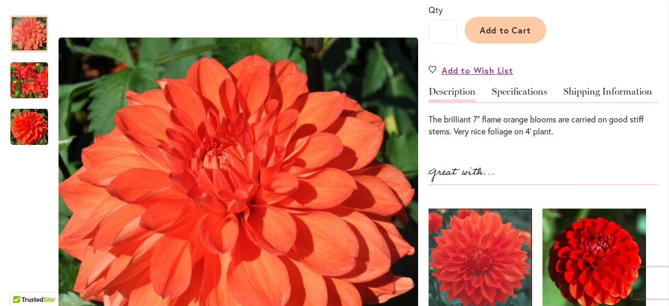
scroll to position [209, 0]
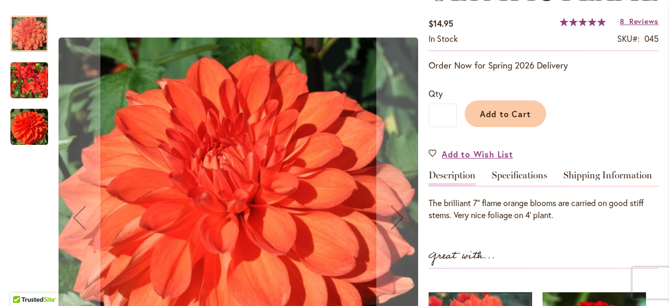
click at [28, 84] on img "Swan's Olympic Flame" at bounding box center [29, 80] width 38 height 50
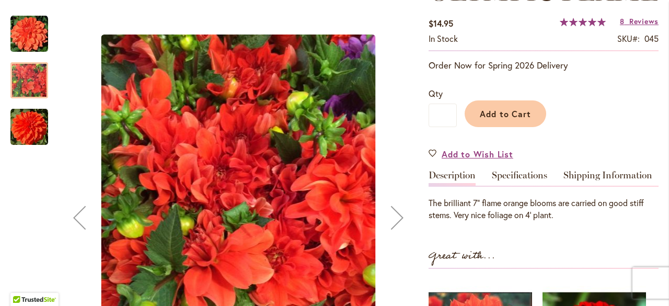
click at [33, 128] on img "Swan's Olympic Flame" at bounding box center [29, 127] width 38 height 38
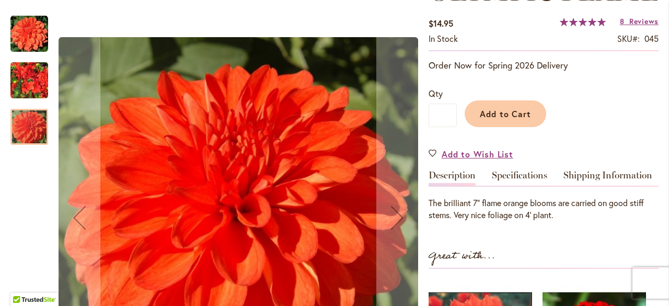
scroll to position [157, 0]
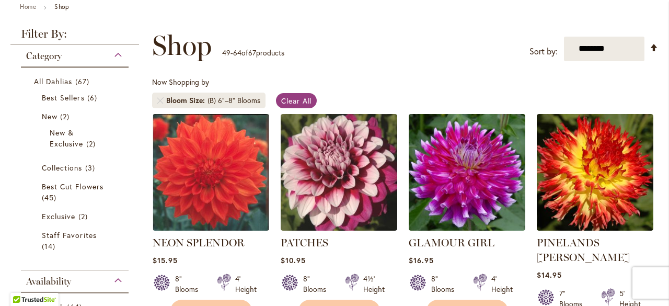
scroll to position [157, 0]
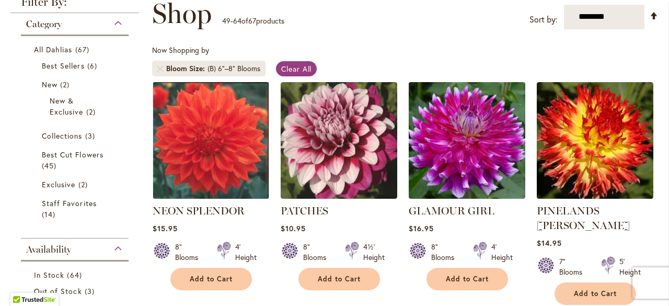
click at [449, 140] on img at bounding box center [466, 140] width 122 height 122
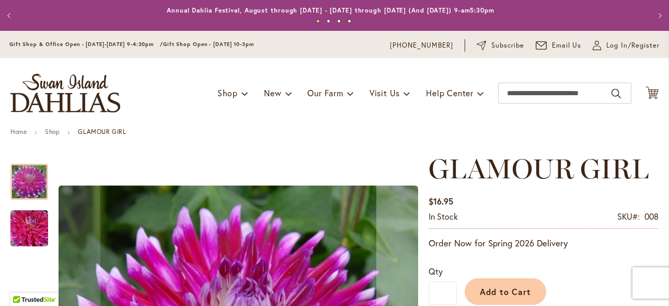
scroll to position [104, 0]
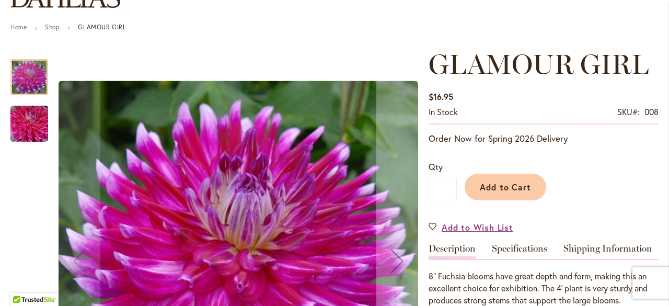
click at [23, 129] on img "GLAMOUR GIRL" at bounding box center [29, 124] width 75 height 50
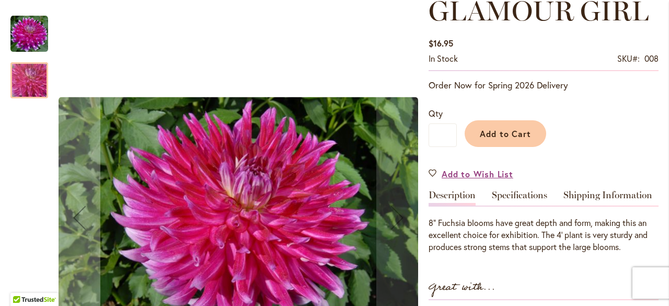
scroll to position [157, 0]
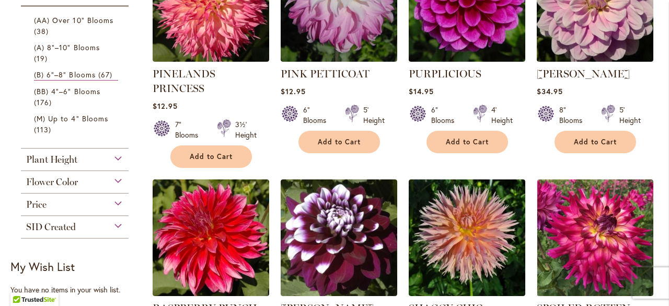
scroll to position [522, 0]
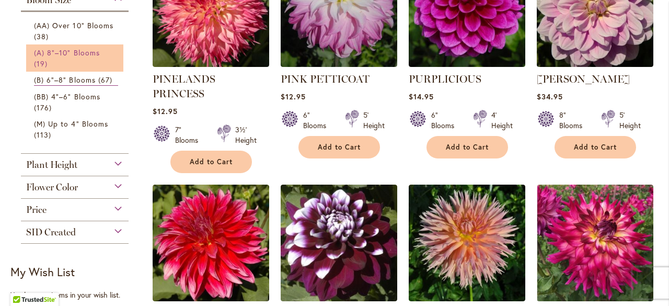
click at [61, 52] on span "(A) 8"–10" Blooms" at bounding box center [67, 53] width 66 height 10
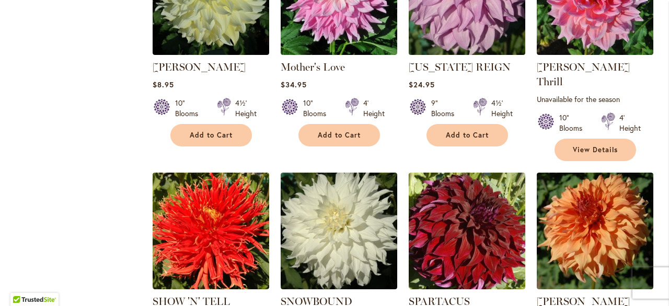
scroll to position [836, 0]
